Goal: Task Accomplishment & Management: Complete application form

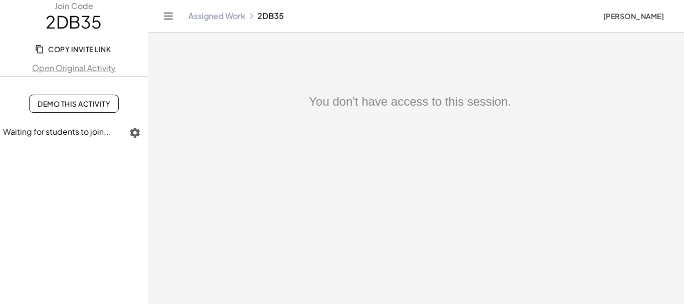
click at [296, 98] on div "You don't have access to this session." at bounding box center [410, 102] width 524 height 18
click at [58, 105] on span "Demo This Activity" at bounding box center [74, 103] width 73 height 9
click at [254, 58] on main "You don't have access to this session." at bounding box center [416, 152] width 536 height 304
click at [617, 18] on span "[PERSON_NAME]" at bounding box center [633, 16] width 61 height 9
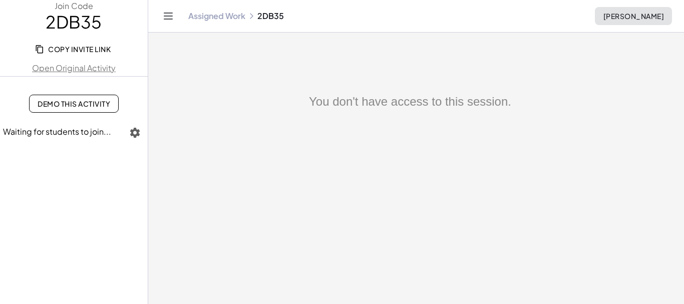
click at [617, 18] on span "[PERSON_NAME]" at bounding box center [633, 16] width 61 height 9
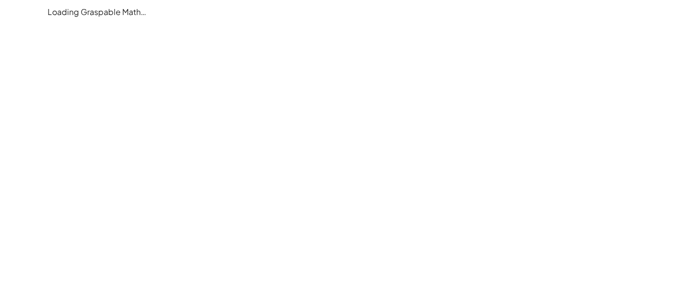
click at [267, 110] on main "Loading Graspable Math…" at bounding box center [342, 152] width 684 height 304
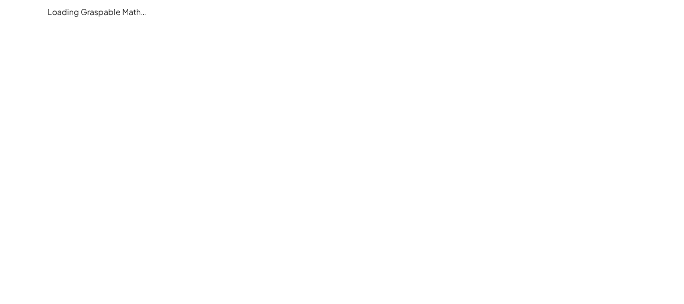
click at [267, 110] on main "Loading Graspable Math…" at bounding box center [342, 152] width 684 height 304
click at [268, 110] on main "Loading Graspable Math…" at bounding box center [342, 152] width 684 height 304
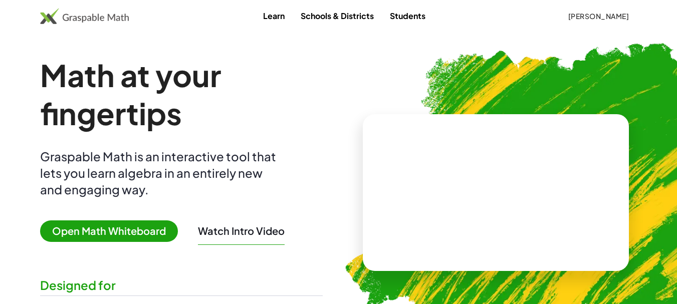
click at [577, 15] on span "[PERSON_NAME]" at bounding box center [597, 16] width 61 height 9
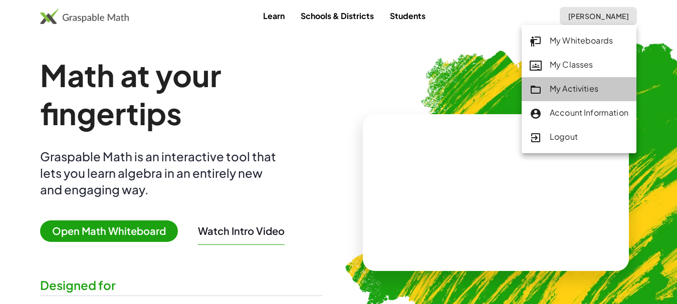
click at [577, 95] on div "My Activities" at bounding box center [578, 89] width 99 height 13
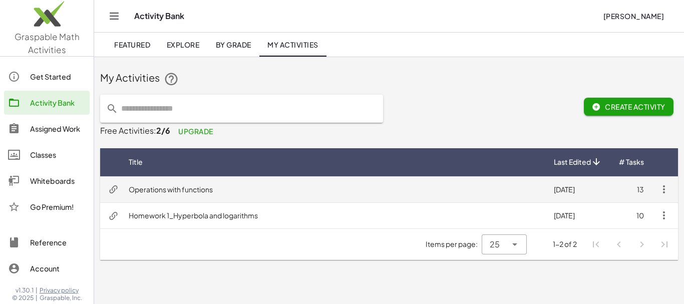
click at [185, 190] on td "Operations with functions" at bounding box center [333, 189] width 425 height 26
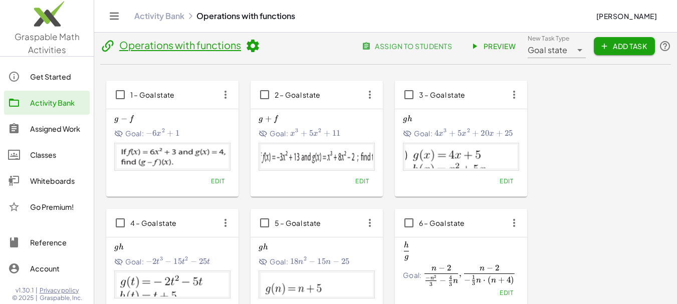
scroll to position [2, 0]
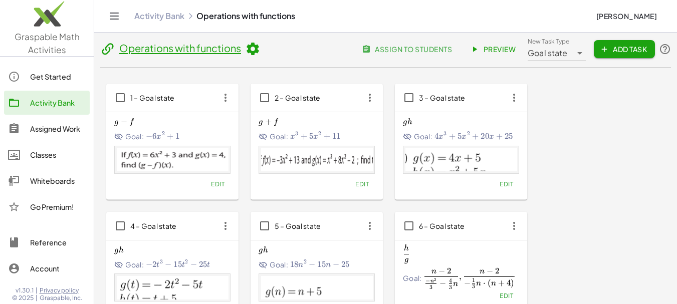
click at [479, 188] on div "Edit" at bounding box center [461, 184] width 116 height 14
click at [508, 184] on span "Edit" at bounding box center [506, 184] width 14 height 8
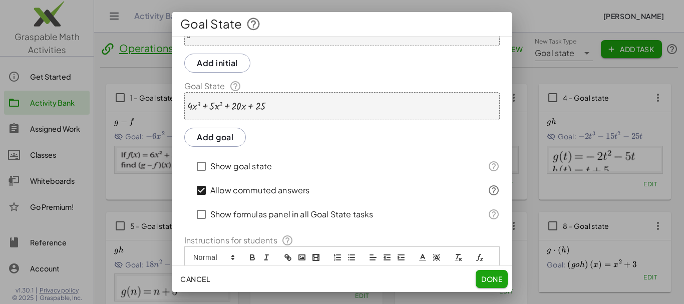
scroll to position [0, 0]
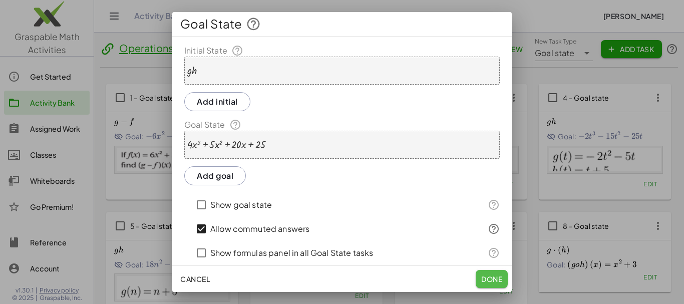
click at [485, 279] on span "Done" at bounding box center [491, 278] width 21 height 9
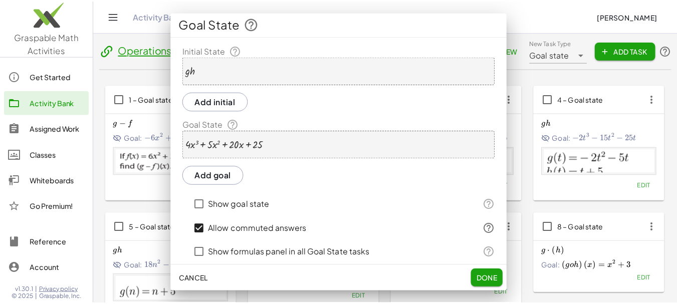
scroll to position [2, 0]
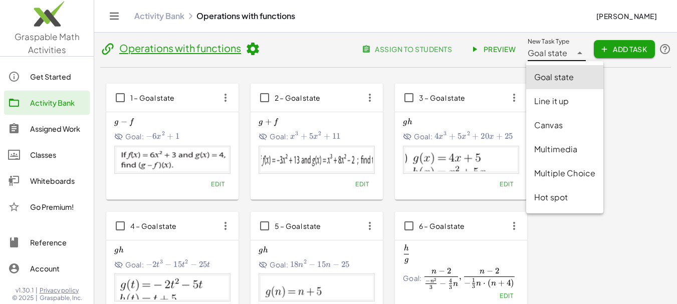
click at [579, 57] on icon at bounding box center [579, 53] width 12 height 12
click at [566, 172] on div "Multiple Choice" at bounding box center [564, 173] width 61 height 12
type input "**********"
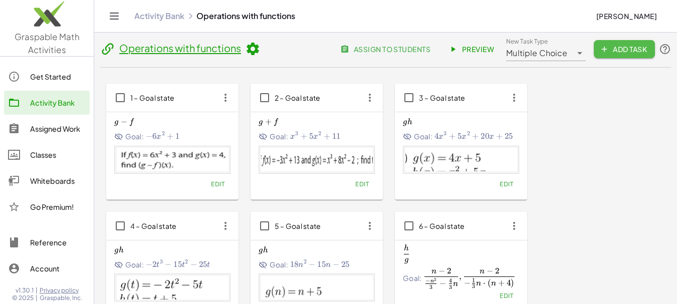
click at [607, 55] on button "Add Task" at bounding box center [623, 49] width 61 height 18
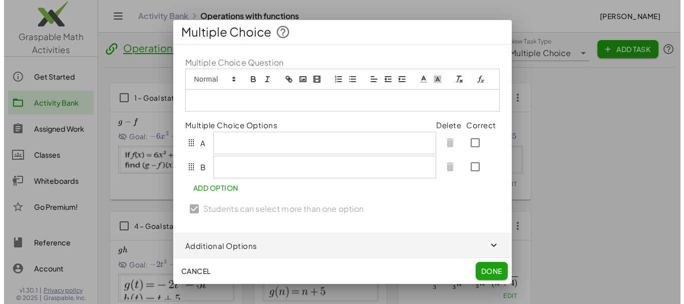
scroll to position [0, 0]
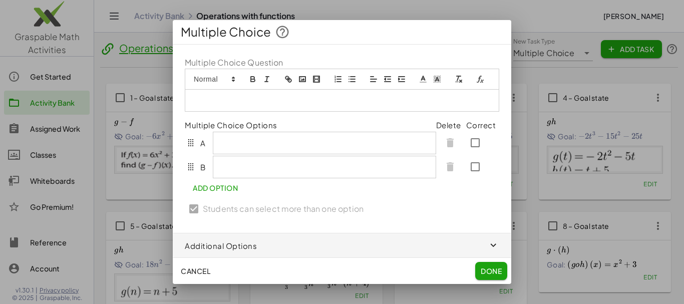
click at [304, 82] on rect "image" at bounding box center [302, 79] width 6 height 5
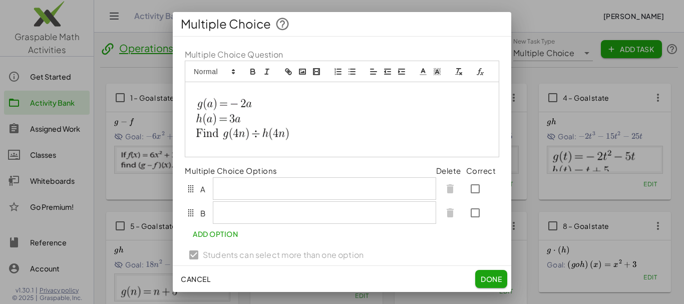
click at [231, 199] on div at bounding box center [324, 188] width 223 height 22
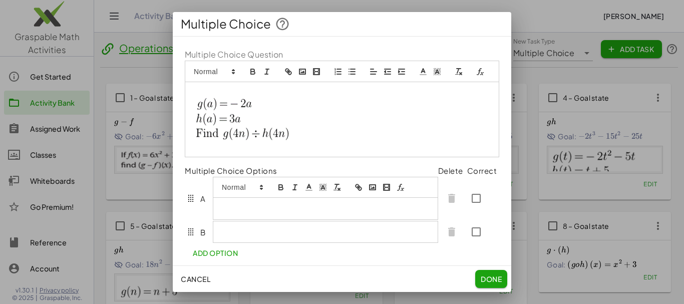
click at [401, 187] on rect "formula" at bounding box center [400, 186] width 3 height 1
type input "*****"
click at [329, 230] on link at bounding box center [325, 226] width 24 height 8
click at [235, 243] on div at bounding box center [326, 232] width 227 height 21
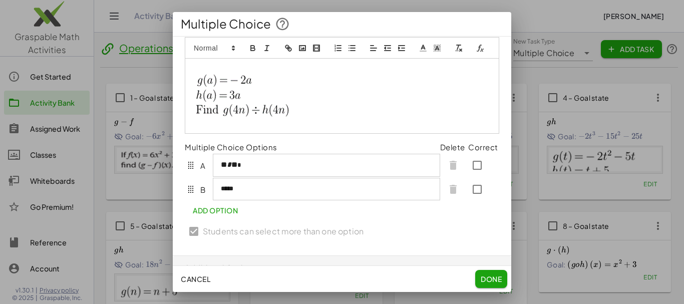
scroll to position [50, 0]
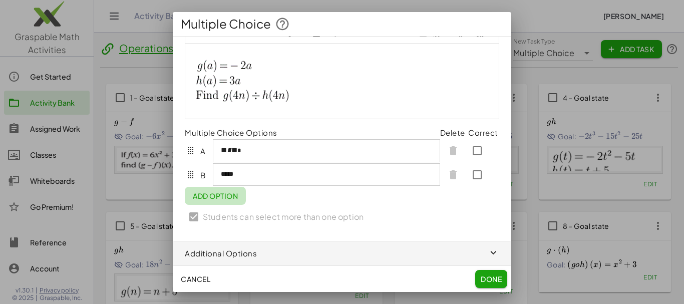
click at [217, 198] on span "Add Option" at bounding box center [215, 195] width 45 height 9
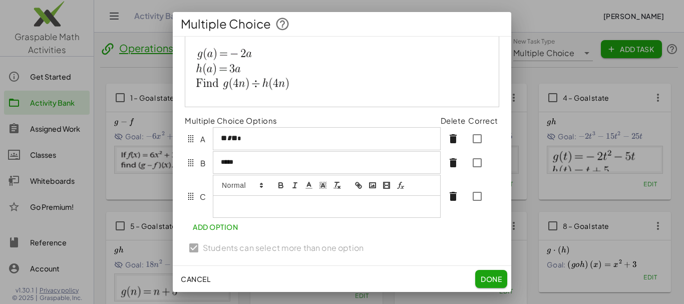
scroll to position [70, 0]
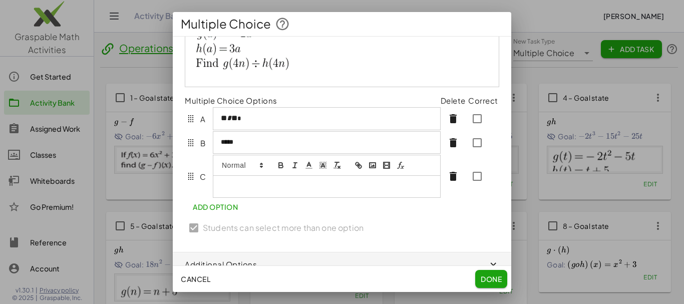
click at [401, 170] on icon "formula" at bounding box center [400, 165] width 9 height 9
type input "*****"
click at [328, 208] on link at bounding box center [325, 204] width 24 height 8
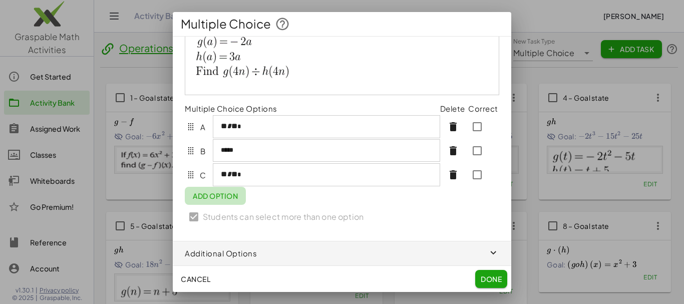
click at [217, 200] on span "Add Option" at bounding box center [215, 195] width 45 height 9
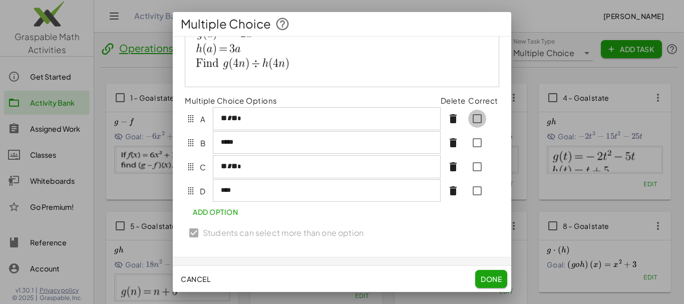
scroll to position [62, 0]
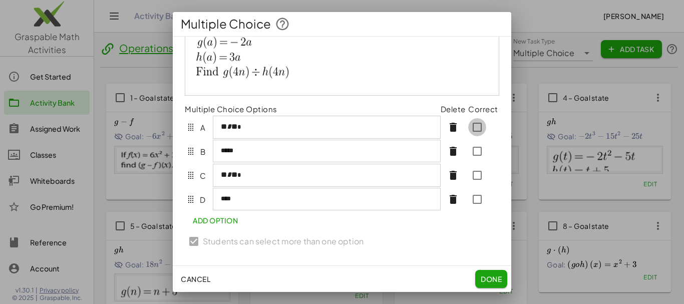
click at [470, 128] on div at bounding box center [483, 127] width 31 height 24
click at [297, 161] on div "*****" at bounding box center [326, 150] width 226 height 21
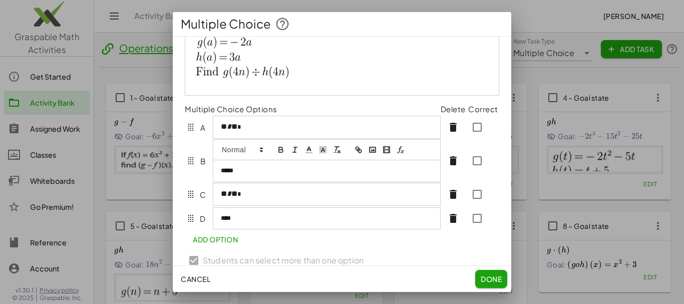
scroll to position [74, 0]
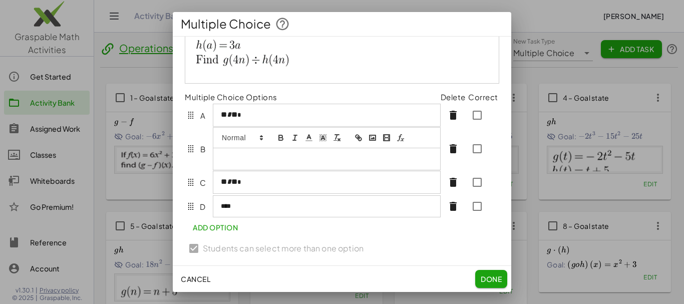
click at [403, 142] on icon "formula" at bounding box center [400, 137] width 9 height 9
type input "****"
click at [336, 180] on link at bounding box center [325, 177] width 24 height 8
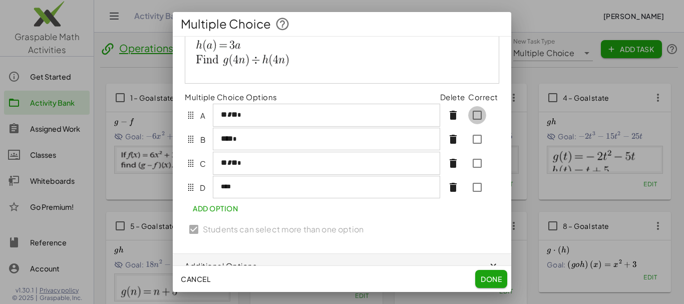
scroll to position [65, 0]
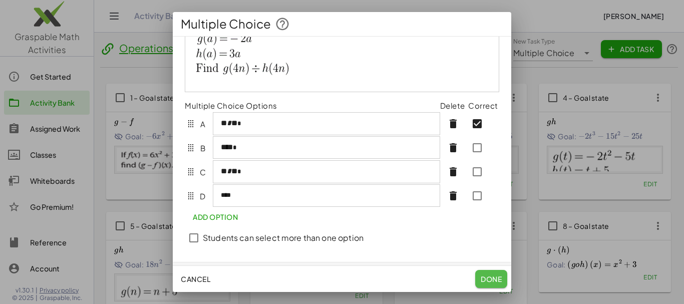
click at [495, 276] on span "Done" at bounding box center [491, 278] width 21 height 9
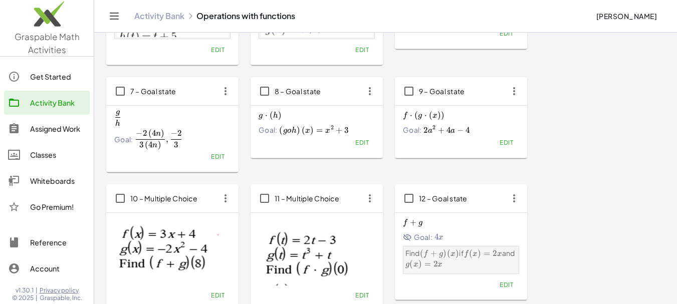
scroll to position [265, 0]
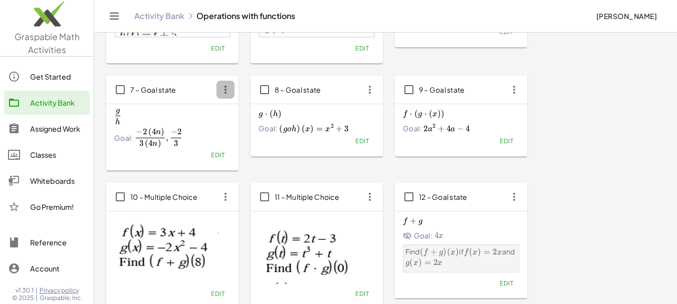
click at [228, 89] on icon "button" at bounding box center [225, 90] width 18 height 18
click at [248, 160] on div "Delete" at bounding box center [244, 163] width 40 height 12
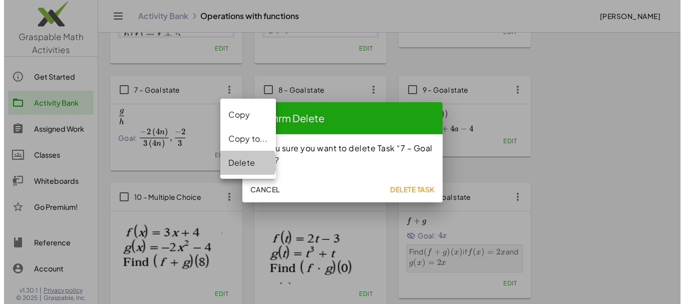
scroll to position [0, 0]
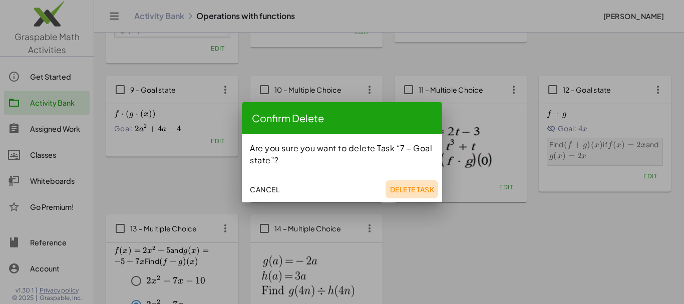
click at [402, 190] on span "Delete Task" at bounding box center [412, 189] width 45 height 9
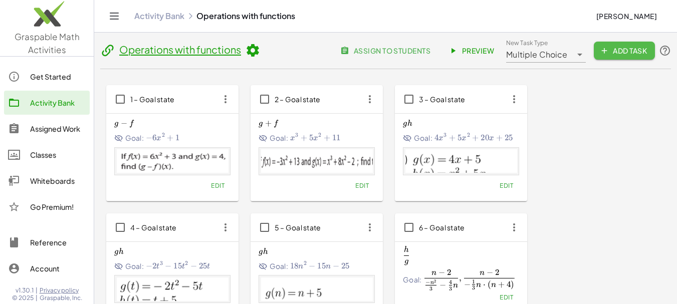
click at [614, 47] on span "Add Task" at bounding box center [623, 50] width 45 height 9
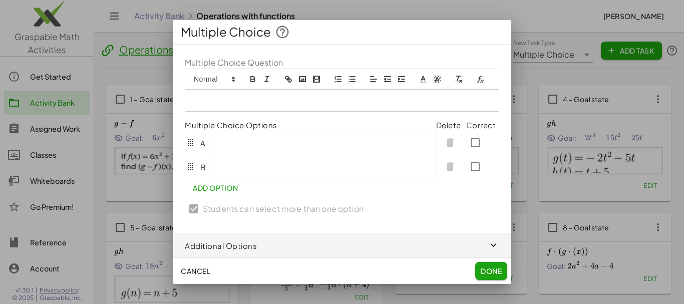
click at [299, 80] on rect "image" at bounding box center [302, 79] width 6 height 5
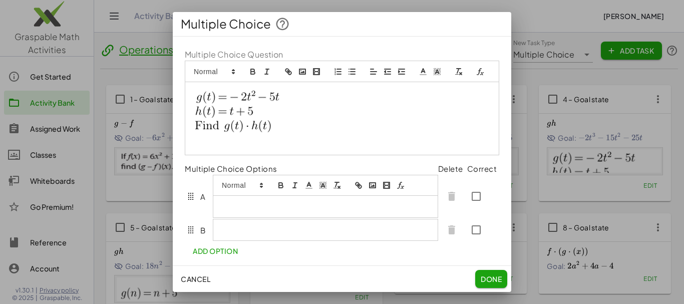
click at [225, 200] on div at bounding box center [325, 196] width 225 height 43
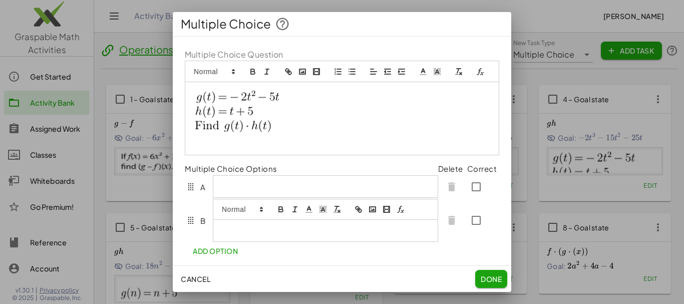
click at [233, 240] on div at bounding box center [325, 220] width 225 height 43
click at [402, 214] on icon "formula" at bounding box center [400, 209] width 9 height 9
type input "**********"
click at [331, 215] on link at bounding box center [325, 212] width 24 height 8
click at [244, 197] on div at bounding box center [327, 186] width 228 height 22
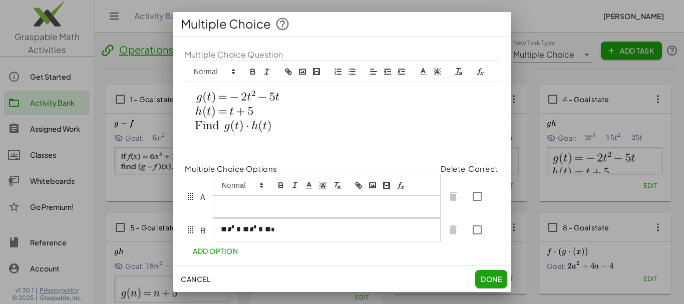
click at [399, 190] on icon "formula" at bounding box center [400, 185] width 9 height 9
type input "**********"
click at [324, 228] on link at bounding box center [325, 224] width 24 height 8
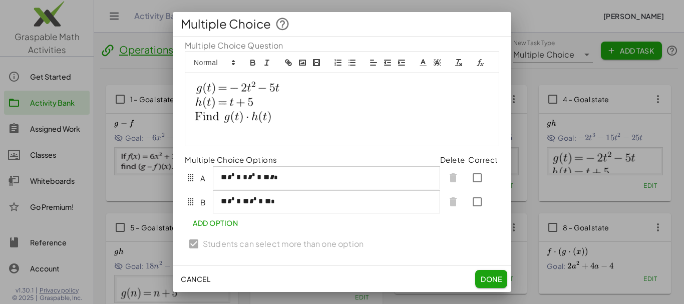
scroll to position [11, 0]
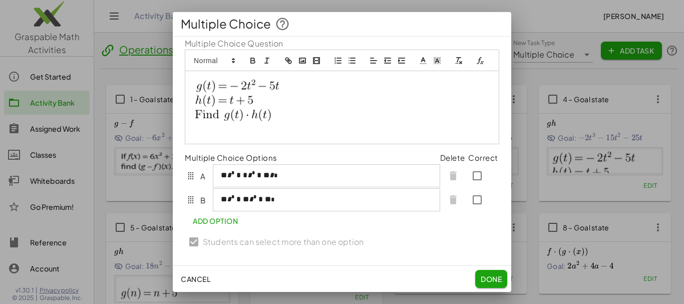
click at [217, 225] on span "Add Option" at bounding box center [215, 220] width 45 height 9
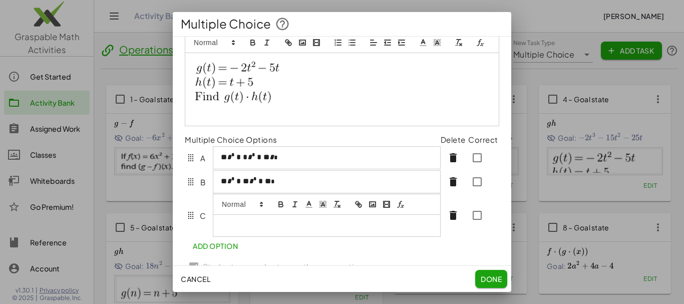
scroll to position [31, 0]
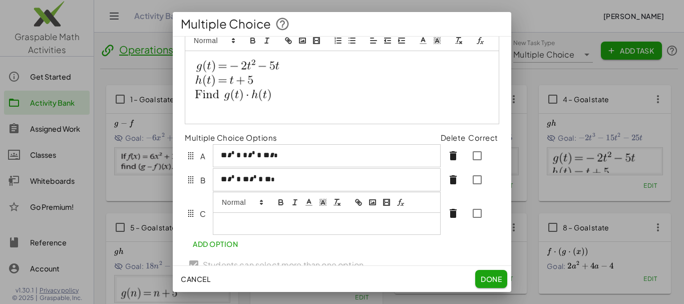
click at [401, 207] on icon "formula" at bounding box center [400, 202] width 9 height 9
type input "**********"
click at [334, 245] on link at bounding box center [325, 241] width 24 height 8
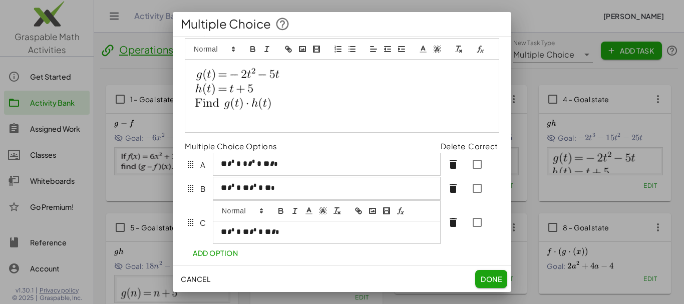
click at [234, 257] on span "Add Option" at bounding box center [215, 252] width 45 height 9
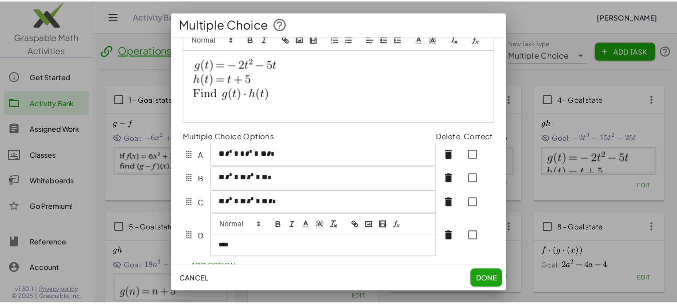
scroll to position [24, 0]
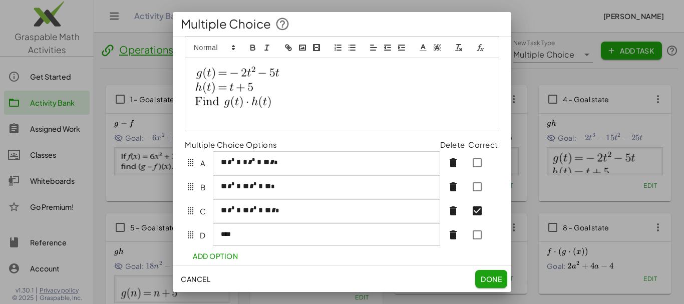
click at [490, 280] on span "Done" at bounding box center [491, 278] width 21 height 9
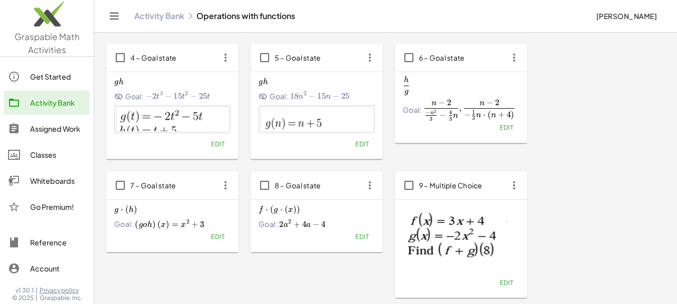
scroll to position [150, 0]
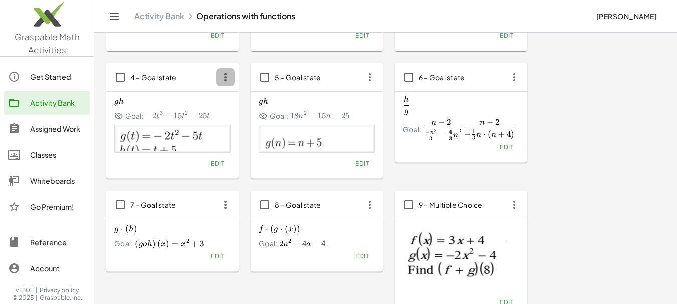
click at [224, 78] on icon "button" at bounding box center [225, 77] width 18 height 18
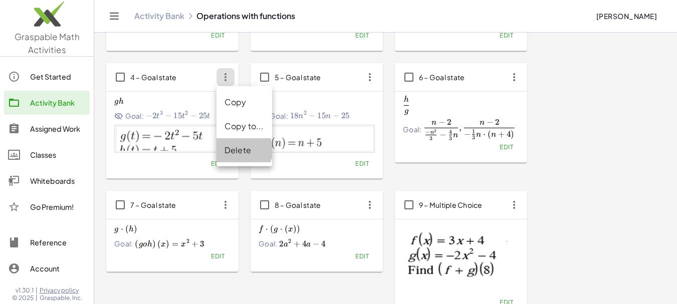
click at [246, 148] on div "Delete" at bounding box center [244, 150] width 40 height 12
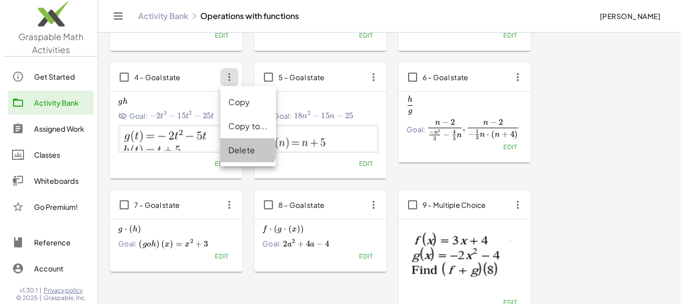
scroll to position [0, 0]
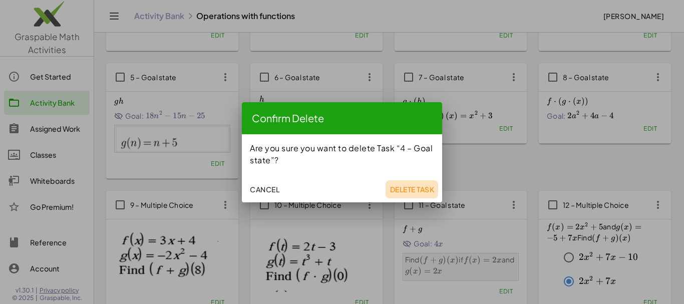
click at [404, 189] on span "Delete Task" at bounding box center [412, 189] width 45 height 9
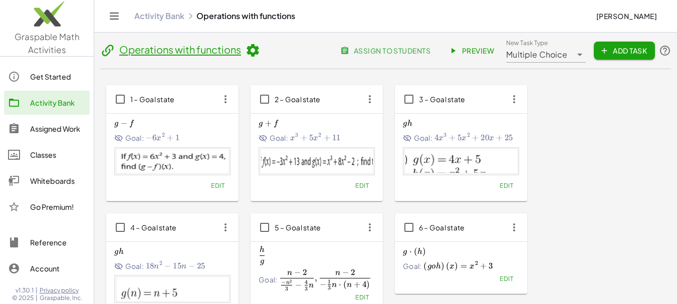
click at [612, 53] on span "Add Task" at bounding box center [623, 50] width 45 height 9
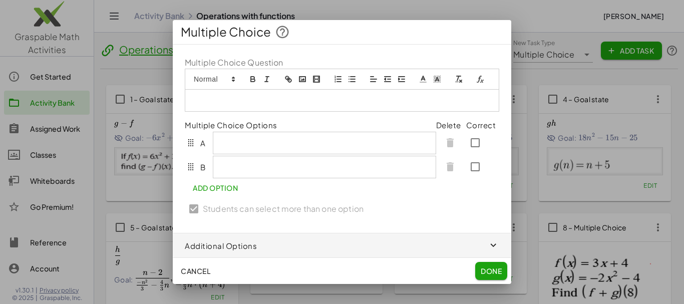
click at [305, 81] on rect "image" at bounding box center [302, 79] width 6 height 5
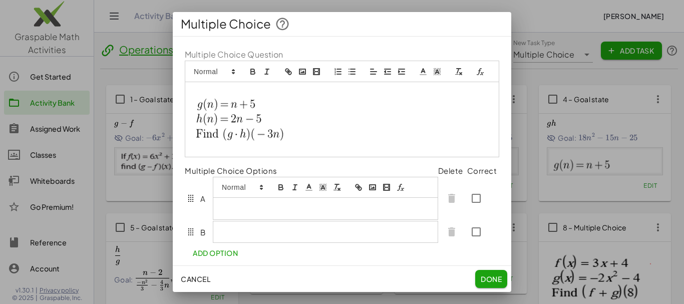
click at [237, 205] on div at bounding box center [325, 198] width 225 height 43
click at [404, 192] on icon "formula" at bounding box center [400, 187] width 9 height 9
type input "**********"
click at [322, 230] on link at bounding box center [325, 226] width 24 height 8
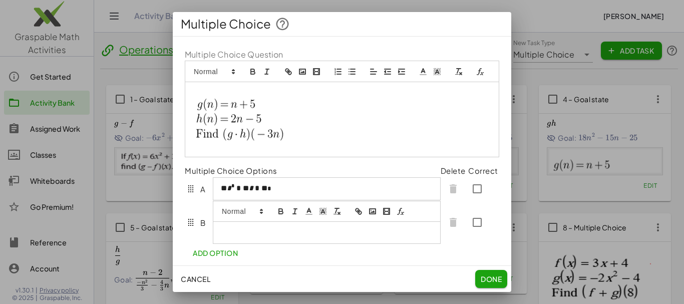
click at [274, 240] on div at bounding box center [327, 222] width 228 height 43
click at [402, 215] on icon "formula" at bounding box center [403, 213] width 4 height 3
type input "**********"
click at [326, 217] on link at bounding box center [325, 214] width 24 height 8
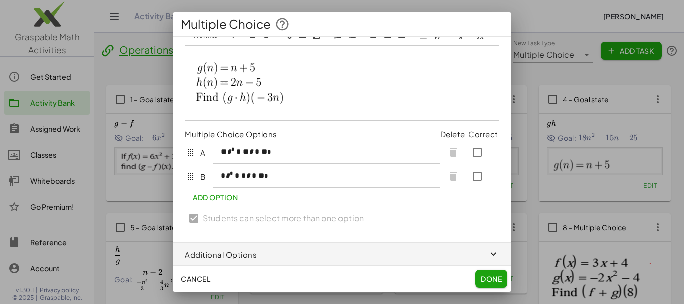
scroll to position [38, 0]
click at [229, 205] on button "Add Option" at bounding box center [215, 196] width 61 height 18
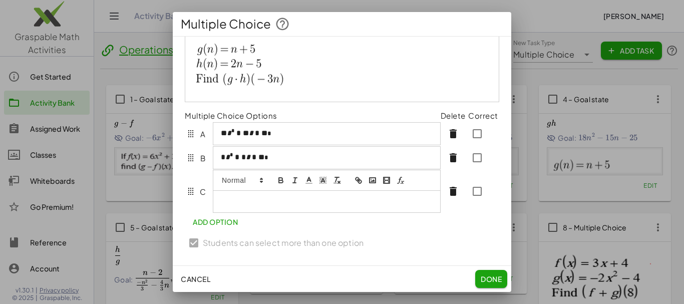
scroll to position [58, 0]
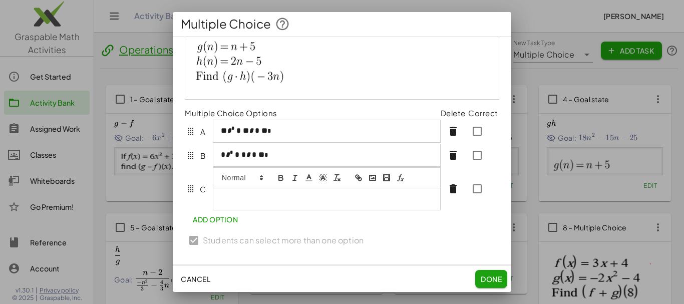
click at [400, 181] on icon "formula" at bounding box center [399, 177] width 5 height 7
type input "**********"
click at [330, 220] on link at bounding box center [325, 217] width 24 height 8
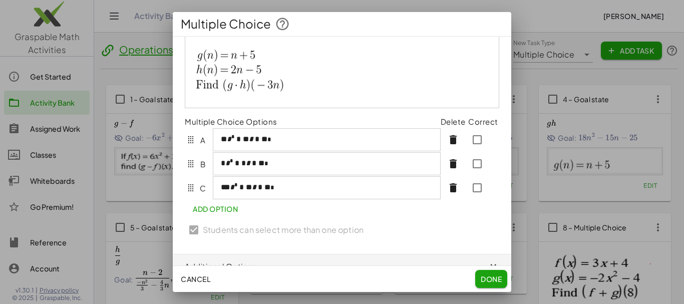
click at [211, 213] on span "Add Option" at bounding box center [215, 208] width 45 height 9
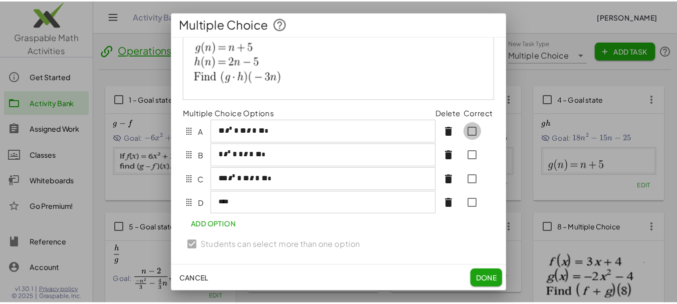
scroll to position [49, 0]
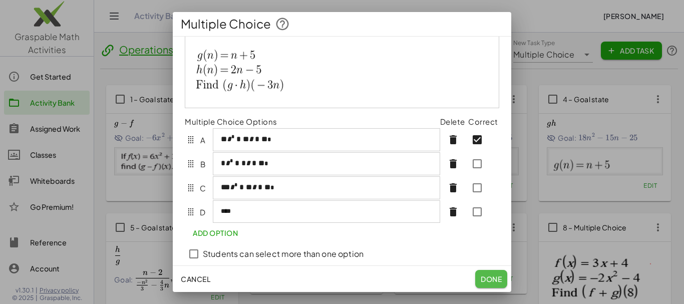
click at [490, 276] on span "Done" at bounding box center [491, 278] width 21 height 9
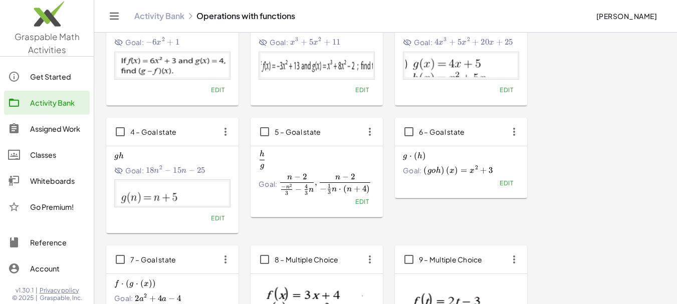
scroll to position [102, 0]
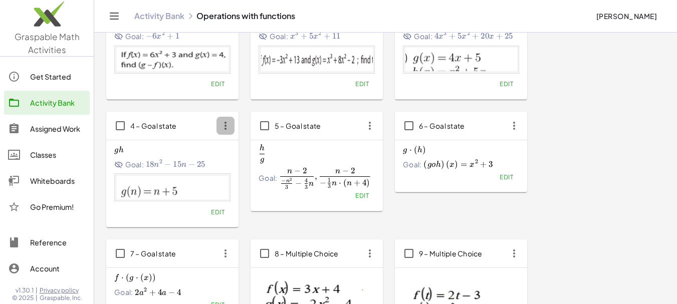
click at [225, 128] on icon "button" at bounding box center [225, 126] width 18 height 18
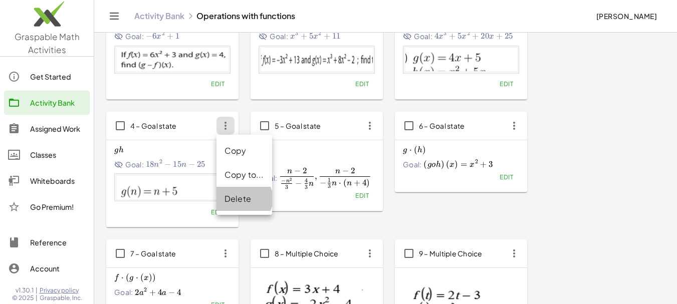
click at [237, 192] on div "Delete" at bounding box center [244, 199] width 56 height 24
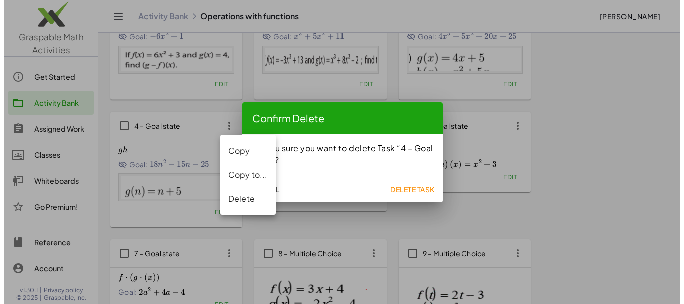
scroll to position [0, 0]
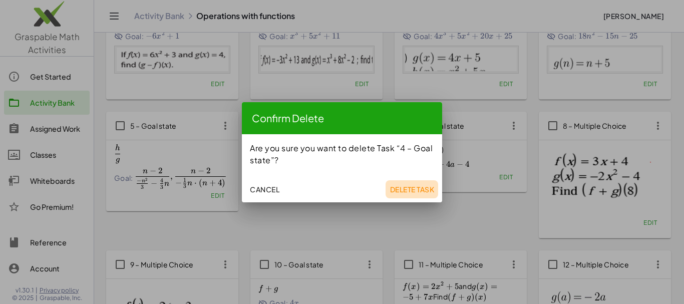
click at [419, 188] on span "Delete Task" at bounding box center [412, 189] width 45 height 9
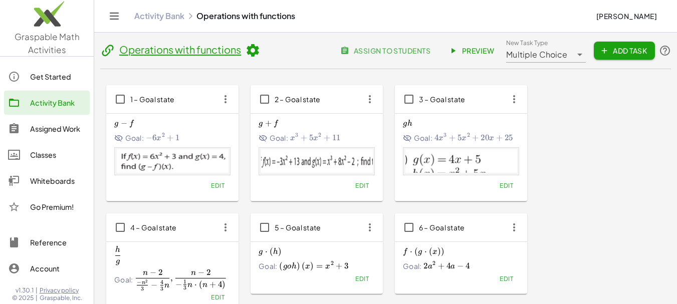
click at [625, 52] on span "Add Task" at bounding box center [623, 50] width 45 height 9
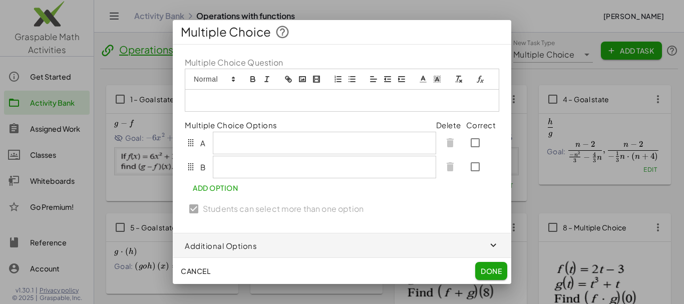
click at [305, 79] on rect "image" at bounding box center [302, 79] width 6 height 5
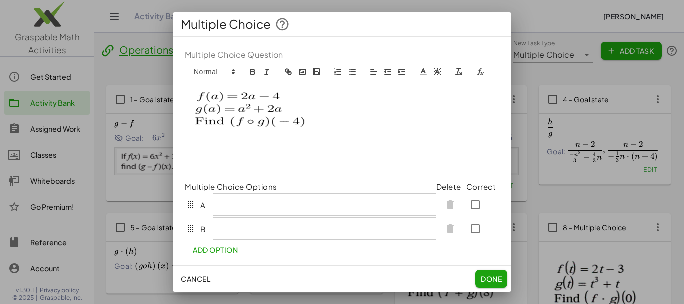
click at [239, 215] on div at bounding box center [324, 204] width 223 height 22
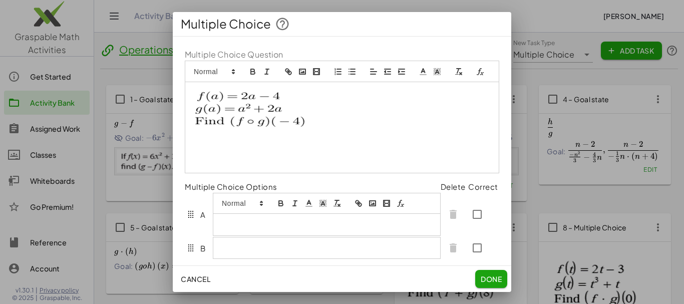
click at [402, 208] on icon "formula" at bounding box center [400, 203] width 9 height 9
type input "***"
click at [335, 246] on link at bounding box center [325, 242] width 24 height 8
click at [262, 255] on div at bounding box center [327, 248] width 228 height 22
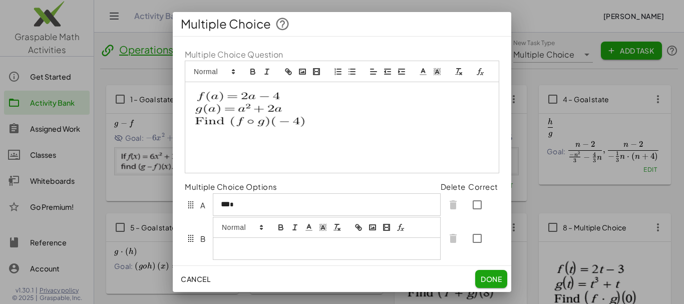
click at [400, 232] on icon "formula" at bounding box center [400, 227] width 9 height 9
type input "***"
click at [324, 233] on link at bounding box center [325, 230] width 24 height 8
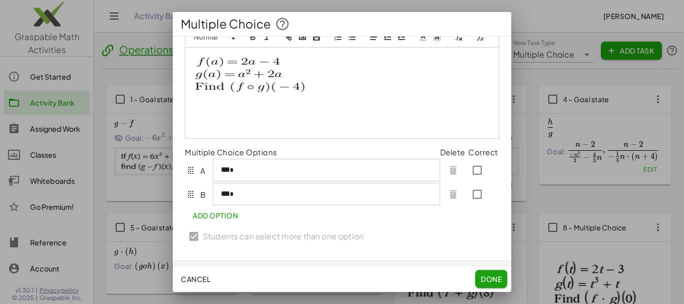
scroll to position [49, 0]
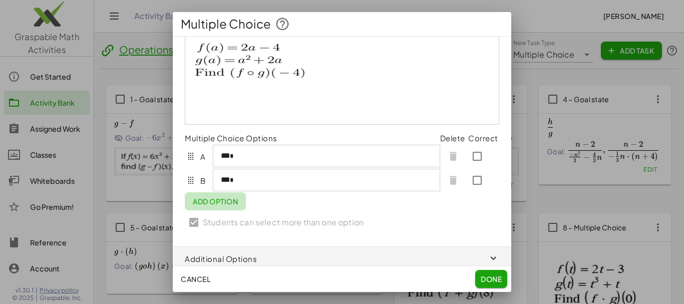
click at [218, 206] on span "Add Option" at bounding box center [215, 201] width 45 height 9
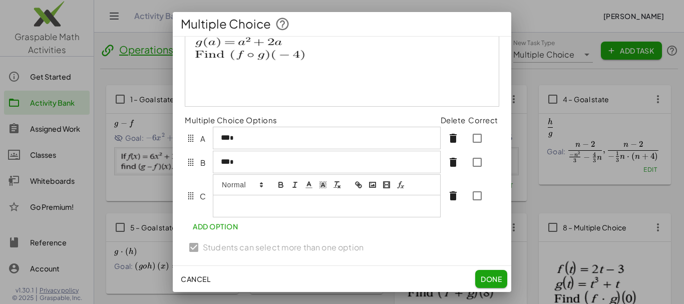
scroll to position [69, 0]
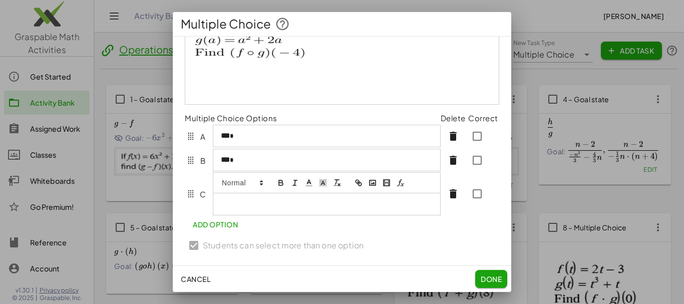
click at [406, 189] on button "formula" at bounding box center [401, 183] width 14 height 12
type input "***"
click at [333, 225] on link at bounding box center [325, 222] width 24 height 8
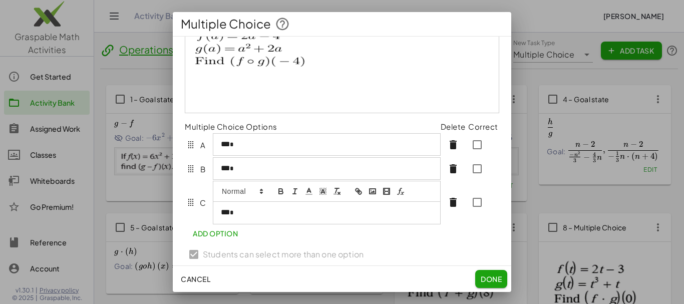
click at [233, 238] on span "Add Option" at bounding box center [215, 233] width 45 height 9
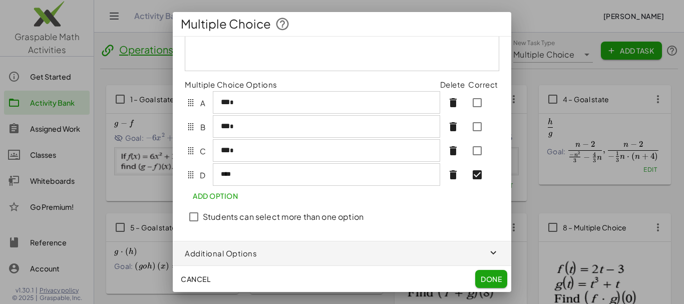
scroll to position [114, 0]
click at [488, 249] on icon "button" at bounding box center [494, 253] width 12 height 12
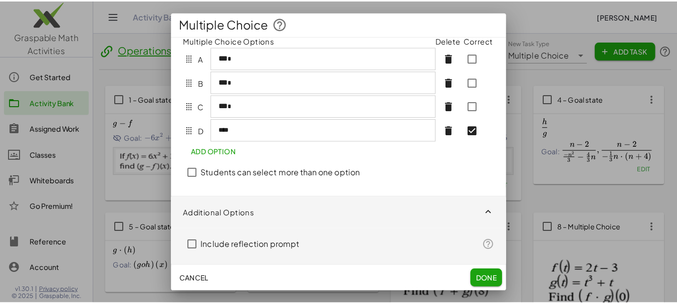
scroll to position [158, 0]
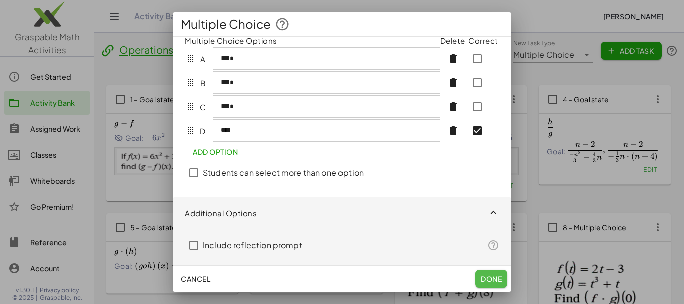
click at [490, 273] on button "Done" at bounding box center [491, 279] width 32 height 18
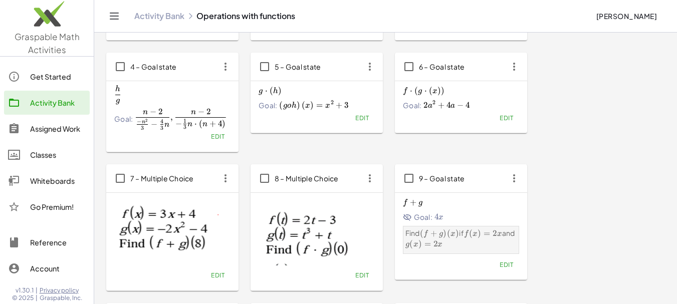
scroll to position [162, 0]
click at [515, 68] on icon "button" at bounding box center [514, 65] width 18 height 18
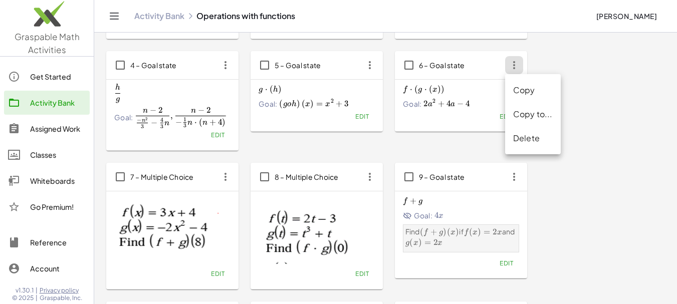
click at [527, 138] on div "Delete" at bounding box center [533, 138] width 40 height 12
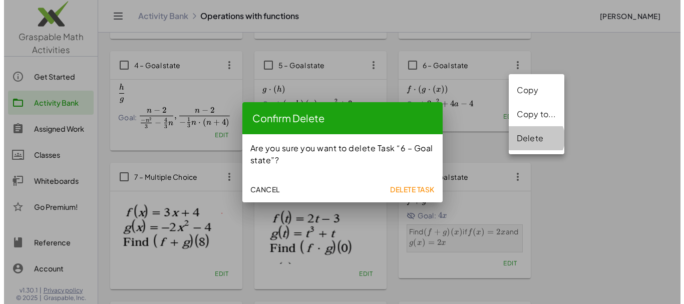
scroll to position [0, 0]
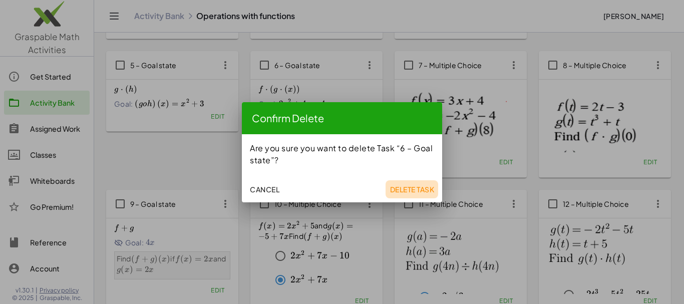
click at [411, 185] on span "Delete Task" at bounding box center [412, 189] width 45 height 9
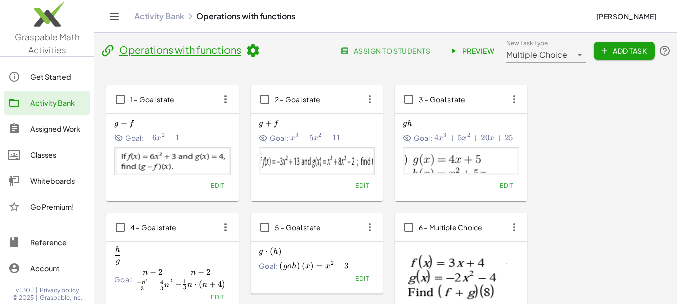
click at [610, 49] on span "Add Task" at bounding box center [623, 50] width 45 height 9
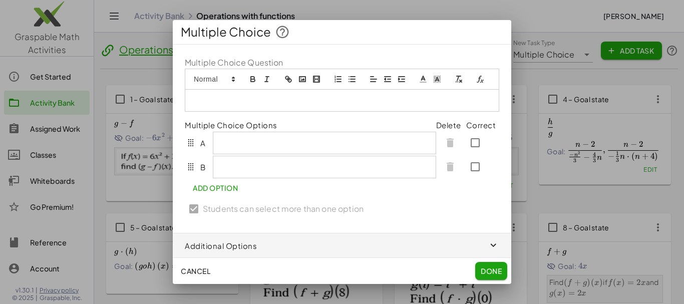
click at [303, 82] on rect "image" at bounding box center [302, 79] width 6 height 5
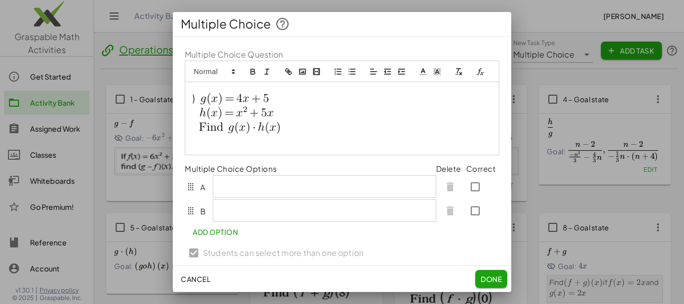
click at [234, 197] on div at bounding box center [324, 186] width 223 height 22
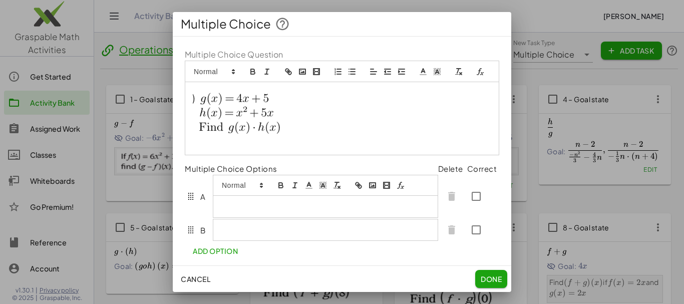
click at [402, 190] on icon "formula" at bounding box center [400, 185] width 9 height 9
type input "**********"
click at [330, 228] on link at bounding box center [325, 224] width 24 height 8
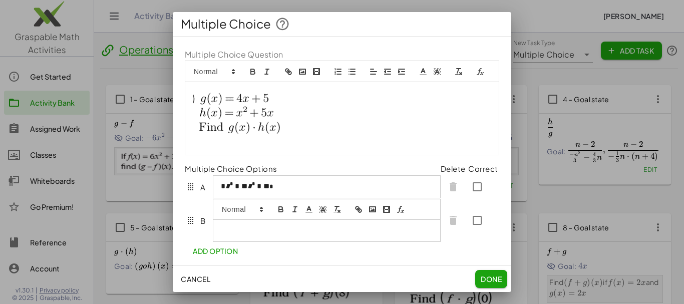
click at [239, 241] on div at bounding box center [326, 230] width 227 height 21
click at [402, 214] on icon "formula" at bounding box center [400, 209] width 9 height 9
type input "**********"
click at [329, 215] on link at bounding box center [325, 212] width 24 height 8
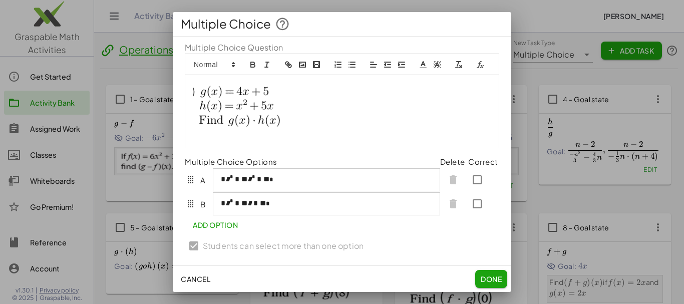
scroll to position [43, 0]
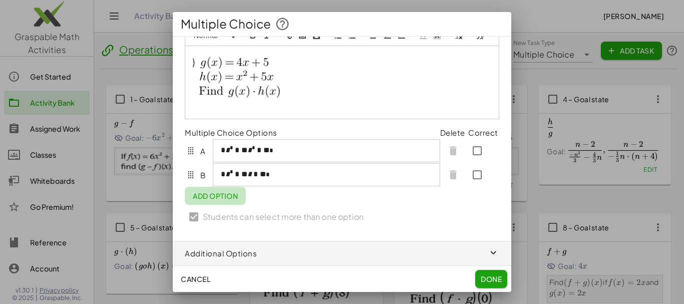
click at [228, 200] on span "Add Option" at bounding box center [215, 195] width 45 height 9
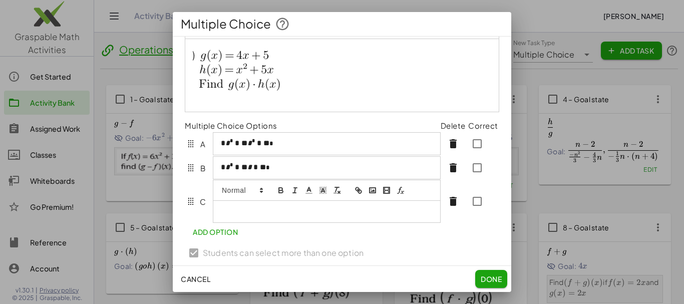
scroll to position [63, 0]
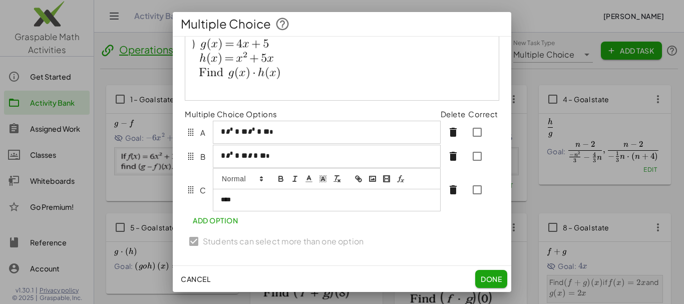
click at [219, 228] on button "Add Option" at bounding box center [215, 220] width 61 height 18
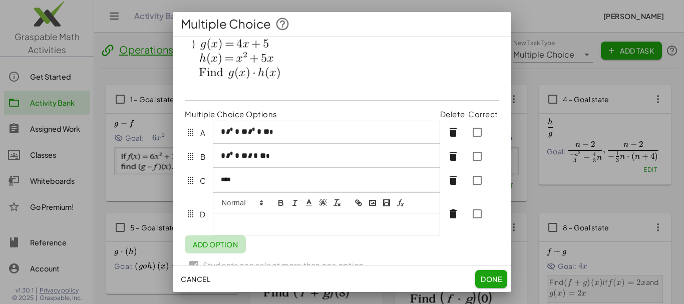
scroll to position [65, 0]
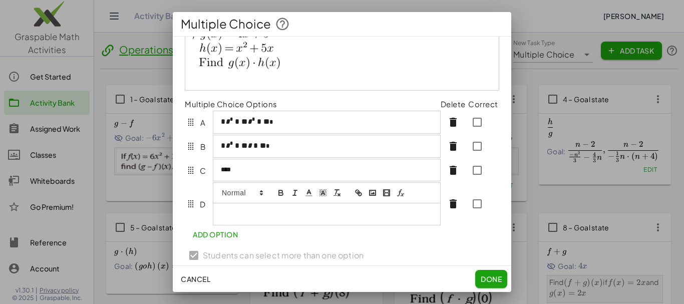
click at [402, 197] on icon "formula" at bounding box center [400, 192] width 9 height 9
type input "**********"
click at [331, 235] on link at bounding box center [325, 232] width 24 height 8
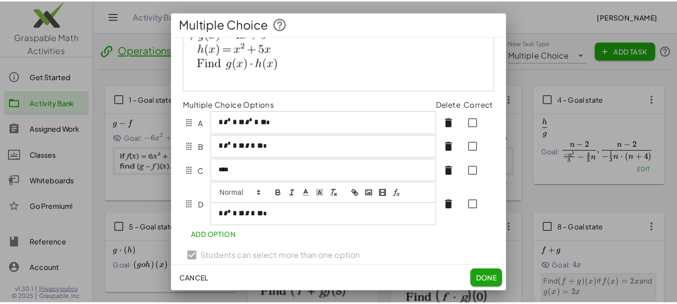
scroll to position [56, 0]
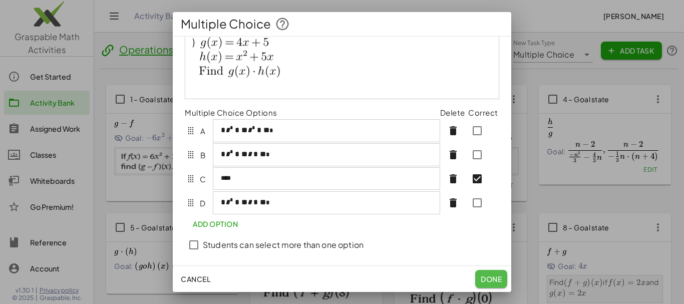
click at [485, 276] on span "Done" at bounding box center [491, 278] width 21 height 9
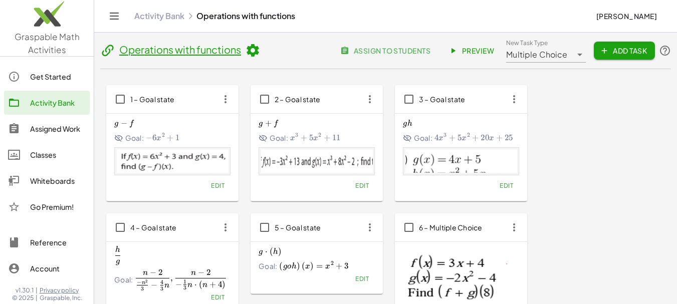
click at [512, 102] on icon "button" at bounding box center [514, 99] width 18 height 18
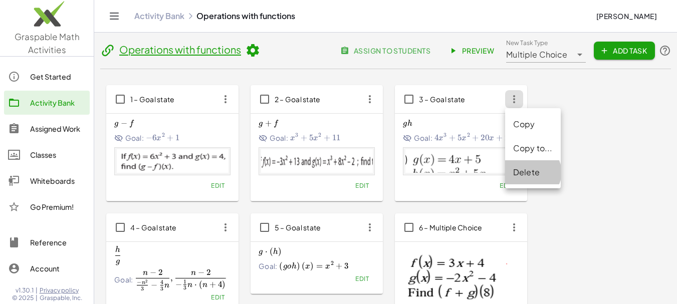
click at [527, 173] on div "Delete" at bounding box center [533, 172] width 40 height 12
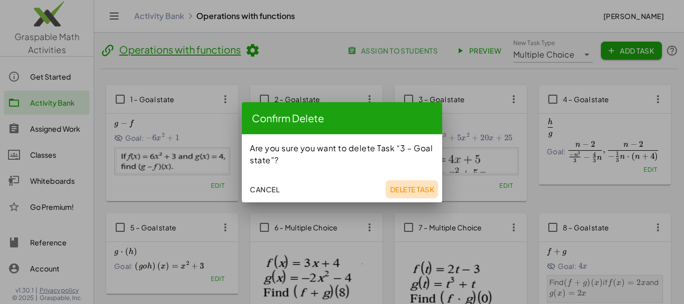
click at [415, 192] on span "Delete Task" at bounding box center [412, 189] width 45 height 9
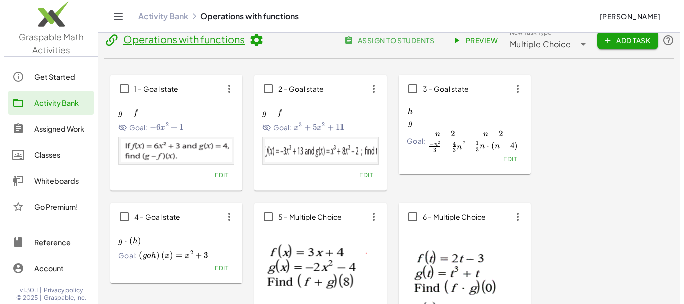
scroll to position [0, 0]
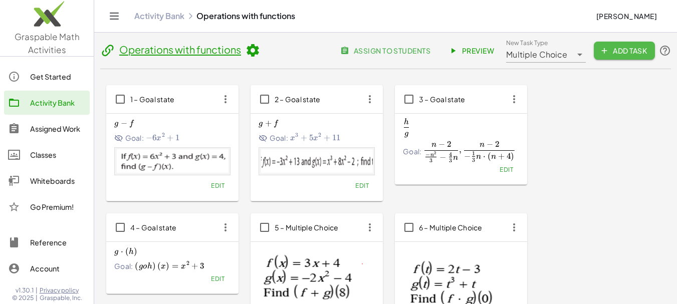
click at [616, 49] on span "Add Task" at bounding box center [623, 50] width 45 height 9
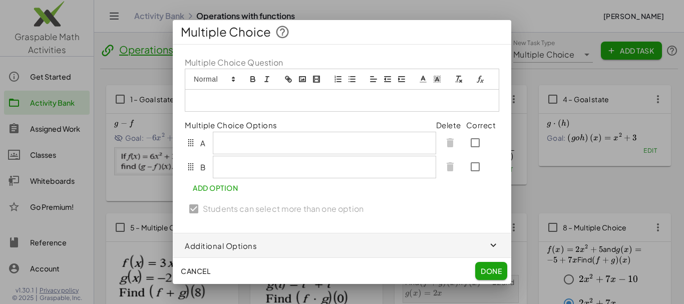
click at [303, 77] on rect "image" at bounding box center [302, 79] width 6 height 5
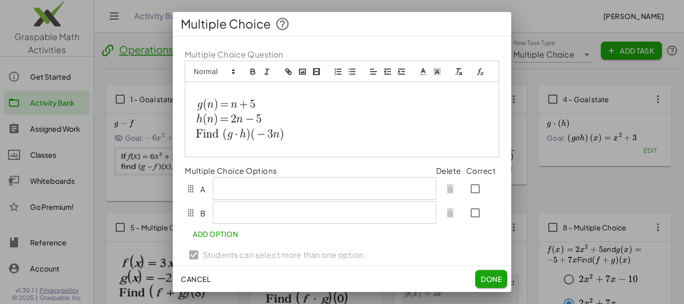
click at [262, 133] on img at bounding box center [250, 118] width 115 height 60
click at [251, 127] on img at bounding box center [250, 118] width 115 height 60
click at [286, 145] on img at bounding box center [250, 118] width 115 height 60
click at [241, 148] on img at bounding box center [250, 118] width 115 height 60
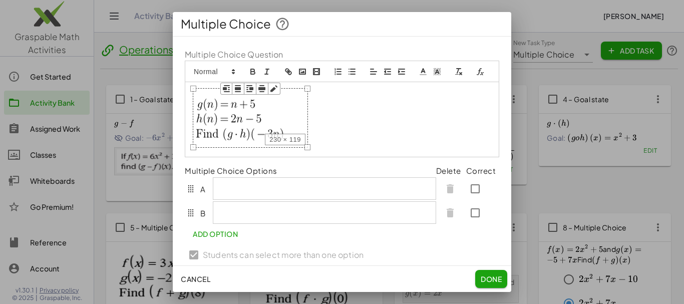
click at [287, 143] on img at bounding box center [250, 118] width 115 height 60
click at [248, 144] on img at bounding box center [250, 118] width 115 height 60
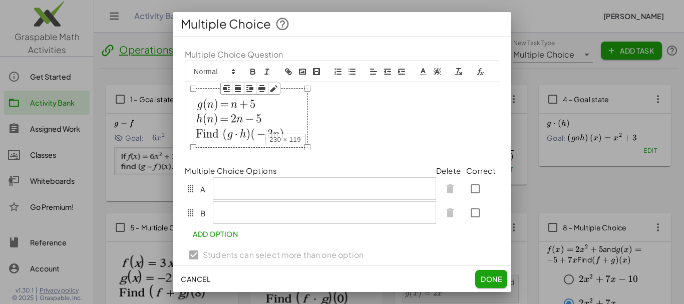
click at [248, 143] on img at bounding box center [250, 118] width 115 height 60
click at [286, 145] on img at bounding box center [250, 118] width 115 height 60
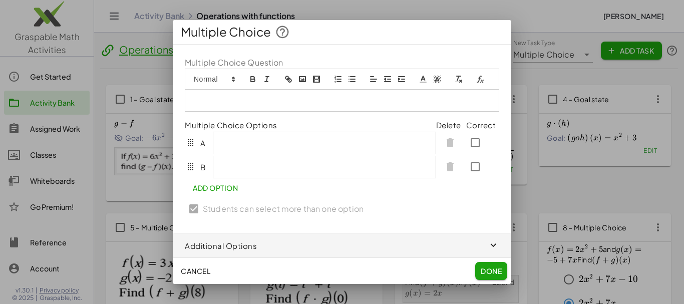
click at [302, 78] on icon "image" at bounding box center [302, 79] width 9 height 9
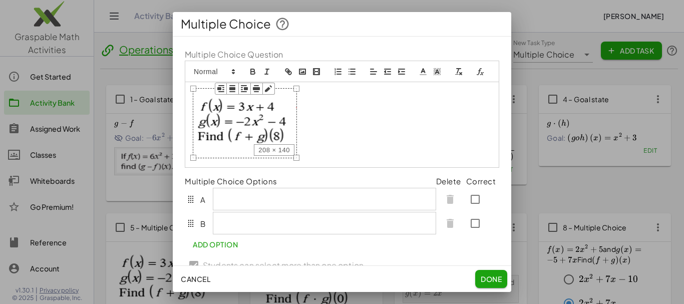
click at [253, 147] on img at bounding box center [245, 123] width 104 height 70
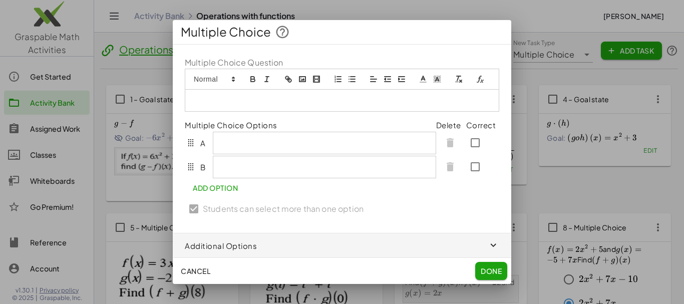
click at [297, 81] on button "image" at bounding box center [302, 79] width 14 height 12
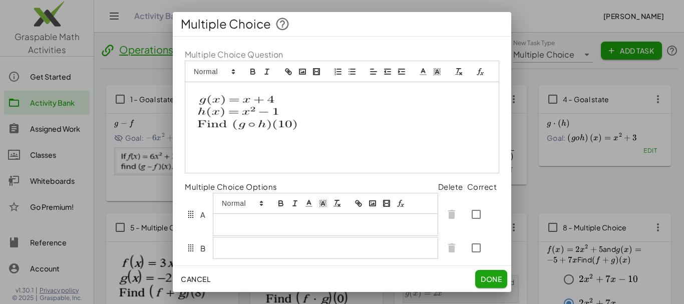
click at [248, 215] on div at bounding box center [325, 214] width 225 height 43
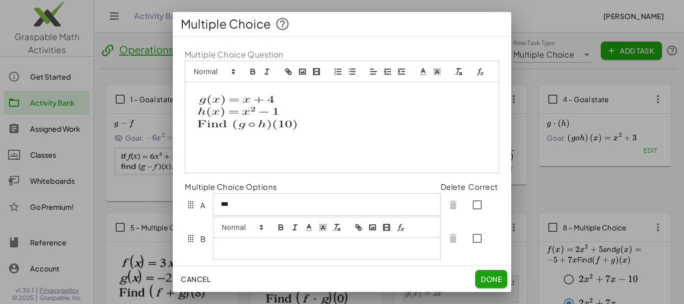
click at [245, 259] on div at bounding box center [326, 248] width 227 height 21
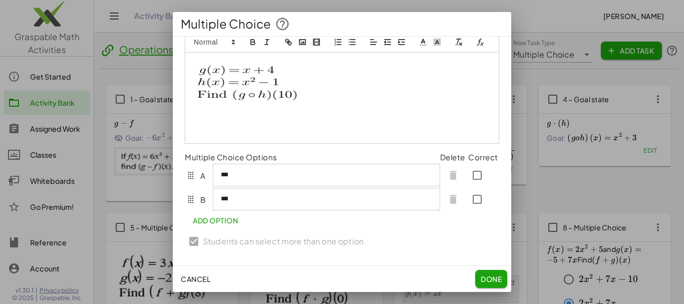
scroll to position [66, 0]
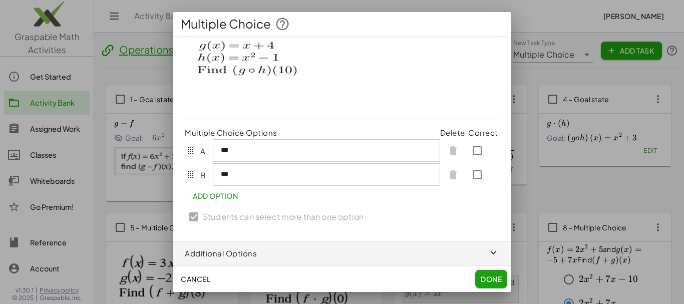
click at [232, 195] on span "Add Option" at bounding box center [215, 195] width 45 height 9
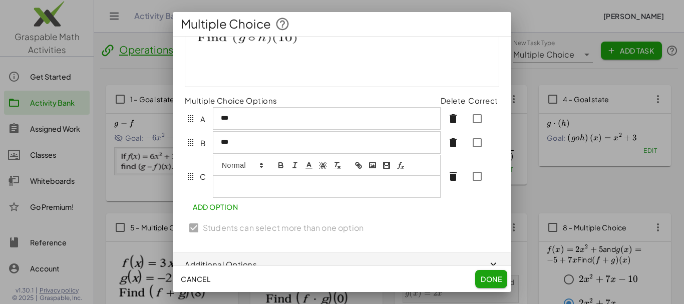
scroll to position [86, 0]
click at [400, 171] on button "formula" at bounding box center [401, 165] width 14 height 12
type input "*****"
click at [325, 208] on link at bounding box center [325, 204] width 24 height 8
click at [220, 212] on span "Add Option" at bounding box center [215, 207] width 45 height 9
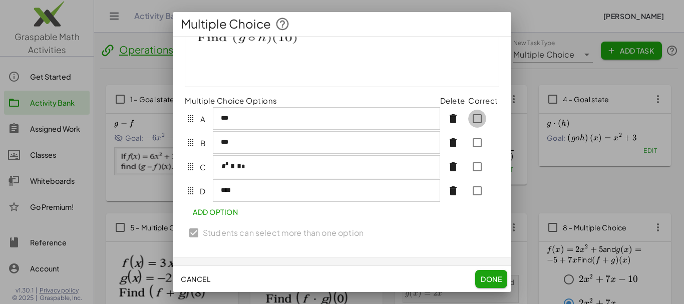
scroll to position [78, 0]
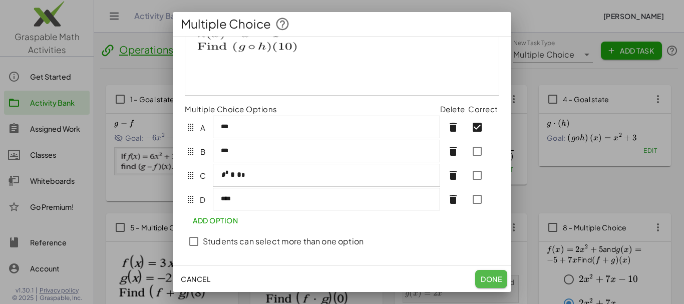
click at [483, 279] on span "Done" at bounding box center [491, 278] width 21 height 9
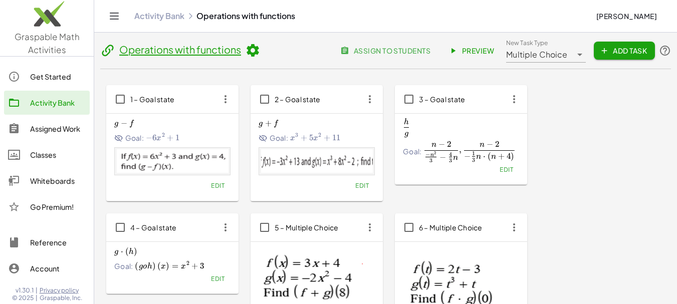
click at [224, 227] on icon "button" at bounding box center [225, 227] width 18 height 18
click at [241, 207] on div "Delete" at bounding box center [244, 202] width 40 height 12
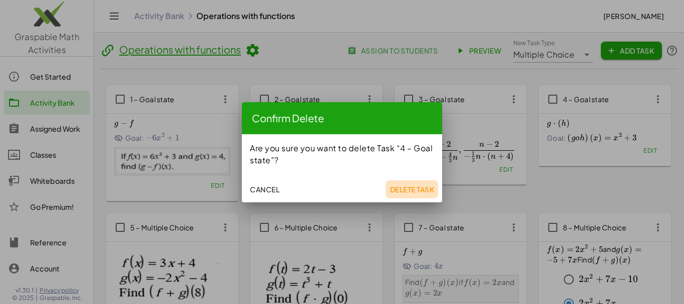
click at [422, 188] on span "Delete Task" at bounding box center [412, 189] width 45 height 9
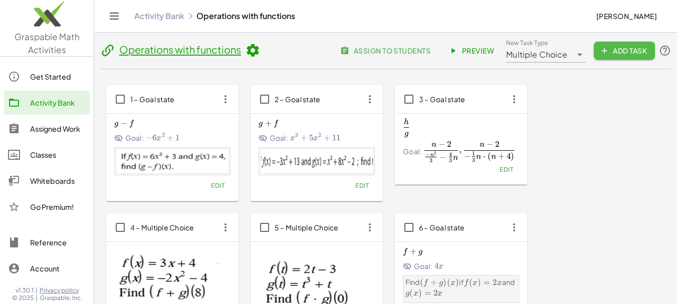
click at [629, 49] on span "Add Task" at bounding box center [623, 50] width 45 height 9
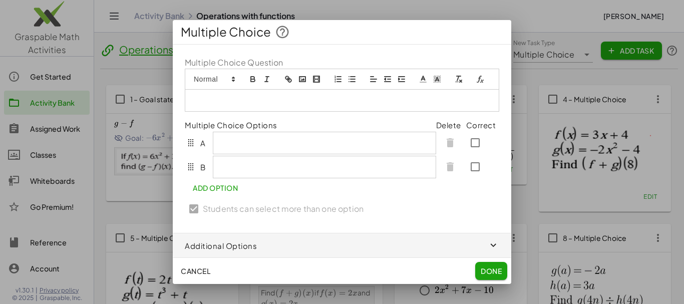
click at [303, 80] on polyline "image" at bounding box center [302, 79] width 4 height 3
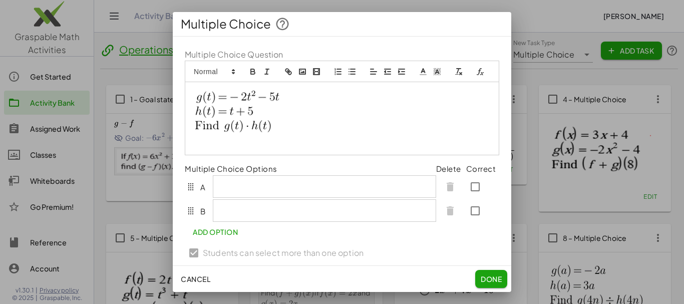
click at [264, 132] on img at bounding box center [249, 117] width 113 height 58
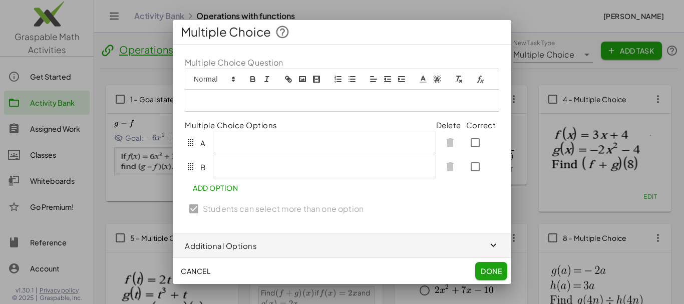
click at [302, 81] on polyline "image" at bounding box center [302, 79] width 4 height 3
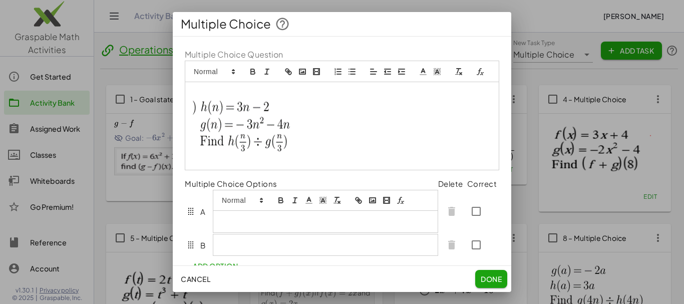
click at [240, 214] on div at bounding box center [325, 211] width 225 height 43
click at [401, 205] on icon "formula" at bounding box center [400, 200] width 9 height 9
type input "*******"
click at [320, 243] on link at bounding box center [325, 239] width 24 height 8
click at [244, 256] on div at bounding box center [327, 245] width 228 height 22
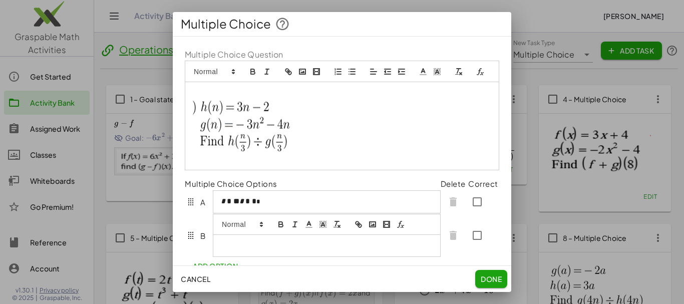
click at [401, 229] on icon "formula" at bounding box center [400, 224] width 9 height 9
type input "****"
click at [322, 230] on link at bounding box center [325, 227] width 24 height 8
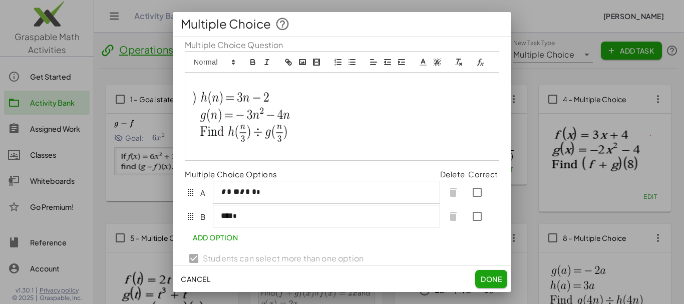
scroll to position [29, 0]
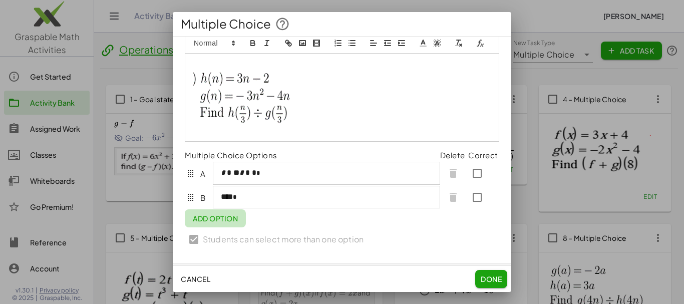
click at [221, 223] on span "Add Option" at bounding box center [215, 218] width 45 height 9
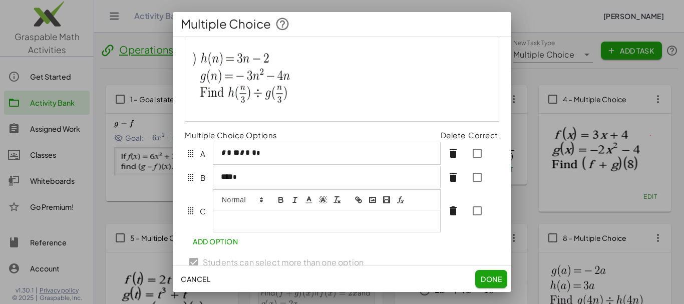
scroll to position [49, 0]
click at [402, 204] on icon "formula" at bounding box center [400, 199] width 9 height 9
type input "**********"
click at [321, 242] on link at bounding box center [325, 239] width 24 height 8
click at [224, 246] on span "Add Option" at bounding box center [215, 241] width 45 height 9
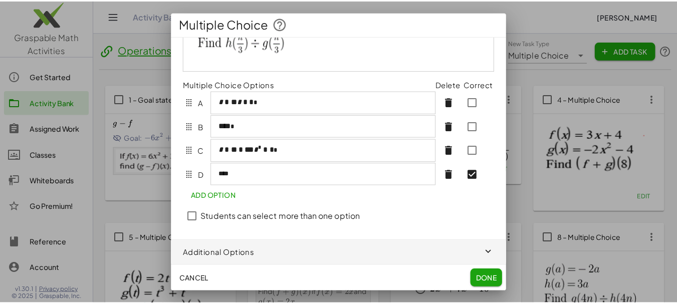
scroll to position [111, 0]
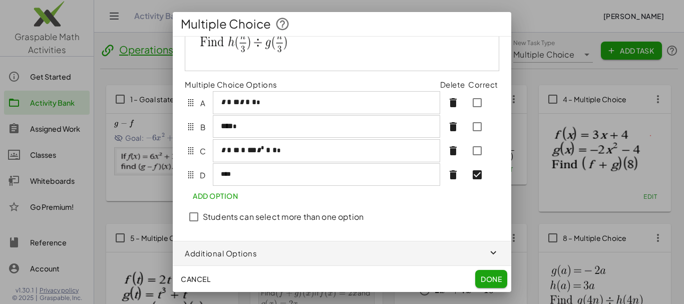
click at [474, 256] on span "button" at bounding box center [342, 253] width 339 height 24
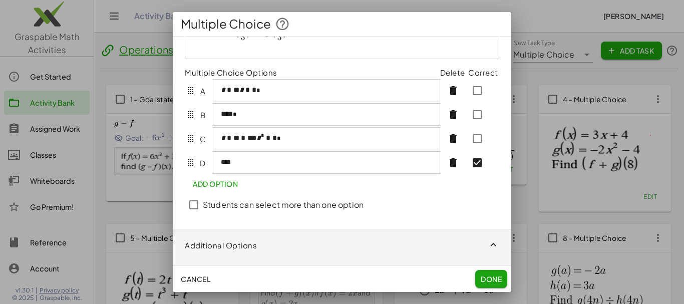
click at [496, 279] on span "Done" at bounding box center [491, 278] width 21 height 9
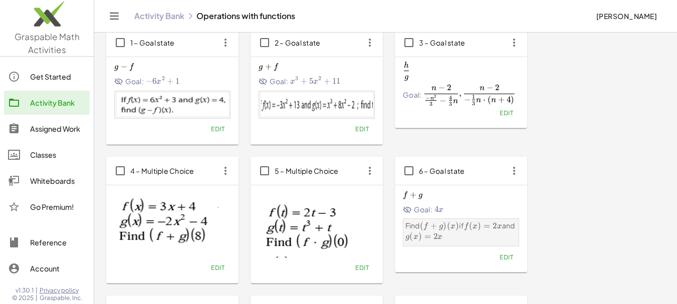
scroll to position [14, 0]
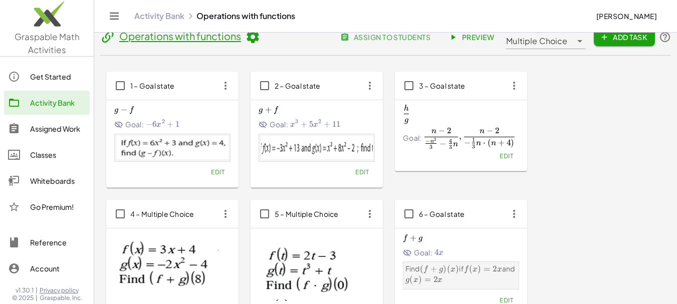
click at [515, 87] on icon "button" at bounding box center [514, 86] width 18 height 18
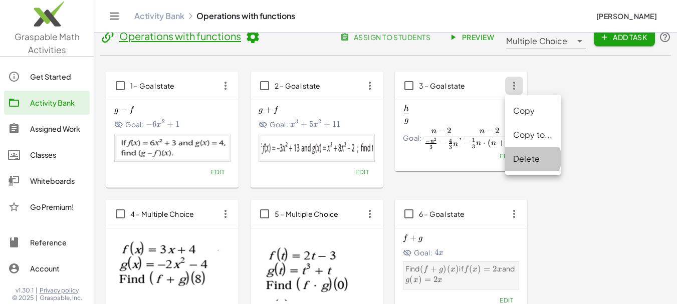
click at [530, 162] on div "Delete" at bounding box center [533, 159] width 40 height 12
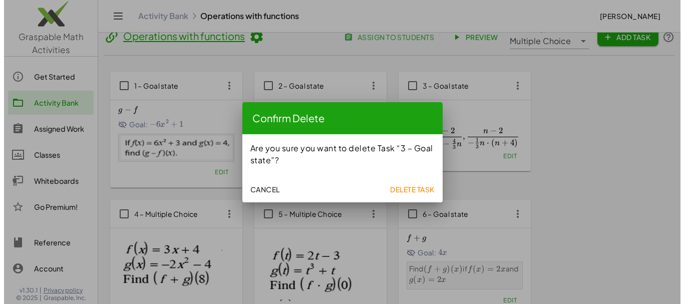
scroll to position [0, 0]
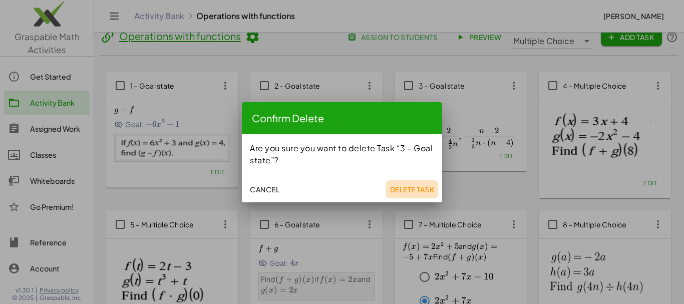
click at [425, 185] on span "Delete Task" at bounding box center [412, 189] width 45 height 9
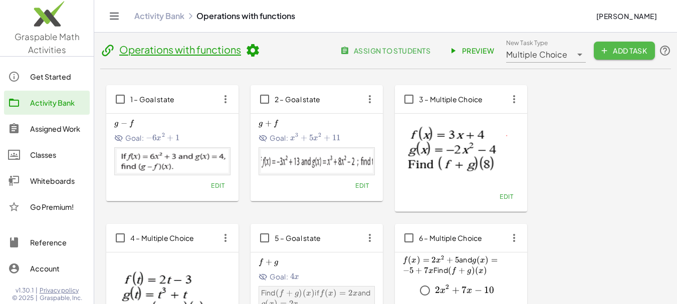
click at [634, 51] on span "Add Task" at bounding box center [623, 50] width 45 height 9
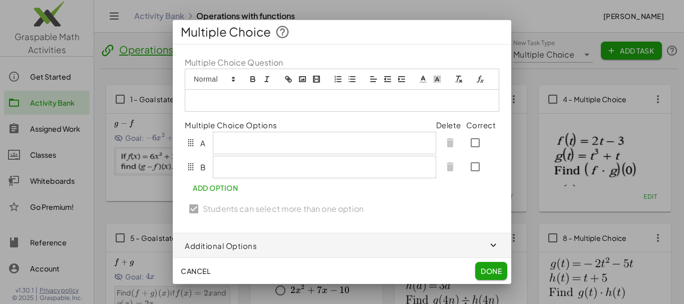
click at [301, 84] on icon "image" at bounding box center [302, 79] width 9 height 9
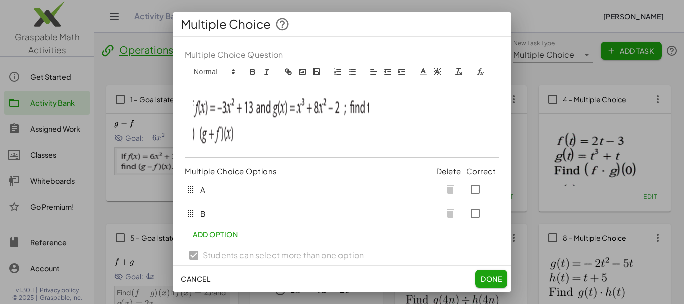
click at [196, 279] on span "Cancel" at bounding box center [196, 278] width 30 height 9
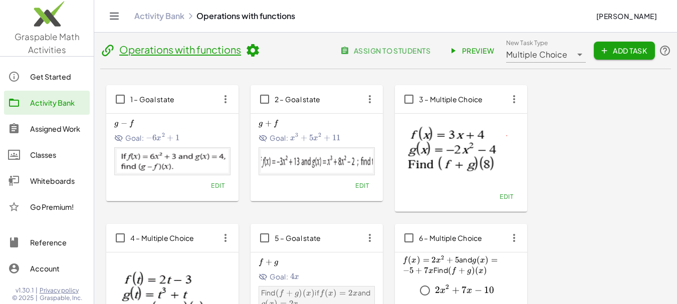
click at [561, 55] on span "Multiple Choice" at bounding box center [536, 55] width 61 height 12
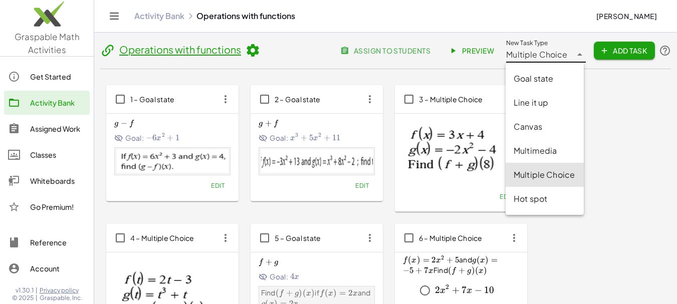
click at [551, 78] on div "Goal state" at bounding box center [544, 79] width 62 height 12
type input "*********"
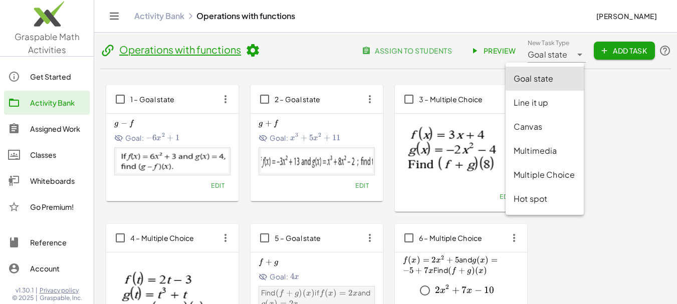
click at [612, 52] on span "Add Task" at bounding box center [623, 50] width 45 height 9
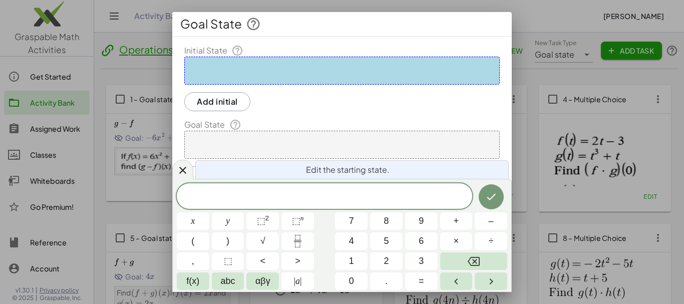
drag, startPoint x: 508, startPoint y: 173, endPoint x: 509, endPoint y: 197, distance: 24.6
click at [509, 197] on div "Edit the starting state. x y ⬚ 2 ⬚ n 7 8 9 + – ( ) √ 4 5 6 × ÷ , ⬚ < > 1 2 3 f(…" at bounding box center [342, 235] width 340 height 113
click at [186, 167] on icon at bounding box center [183, 170] width 12 height 12
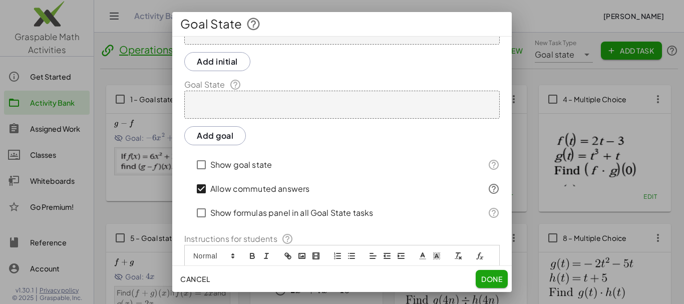
scroll to position [105, 0]
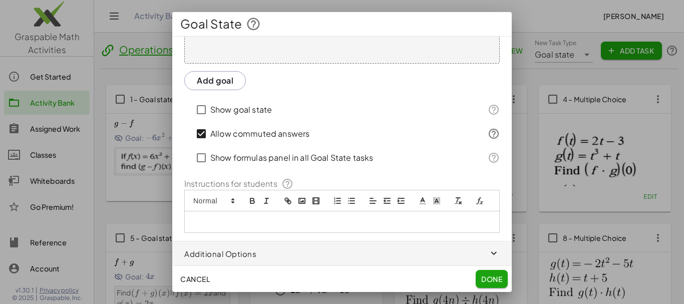
click at [304, 196] on icon "image" at bounding box center [301, 200] width 9 height 9
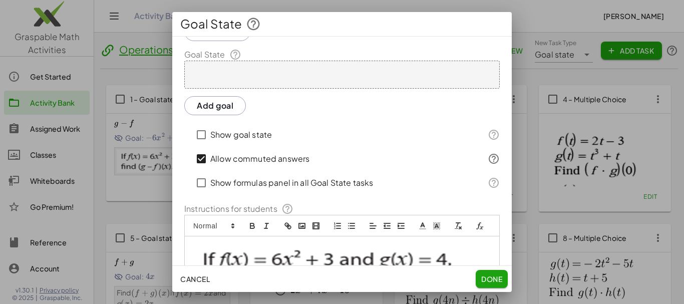
scroll to position [0, 0]
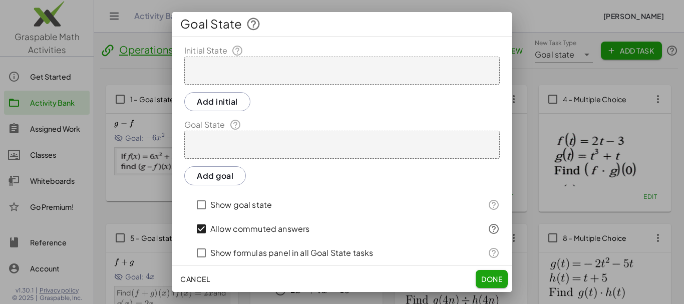
click at [247, 71] on div at bounding box center [341, 71] width 315 height 28
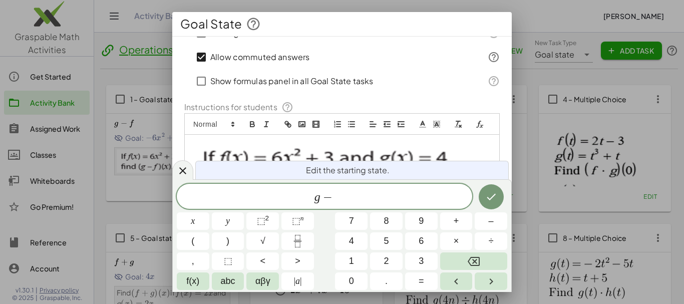
scroll to position [184, 0]
click at [339, 196] on span "g −" at bounding box center [324, 197] width 295 height 14
click at [496, 200] on icon "Done" at bounding box center [491, 197] width 12 height 12
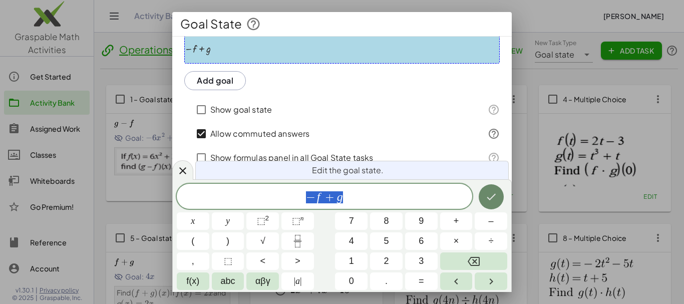
scroll to position [108, 0]
click at [346, 198] on span "− f + g ​" at bounding box center [324, 197] width 295 height 14
click at [175, 172] on div at bounding box center [182, 170] width 21 height 20
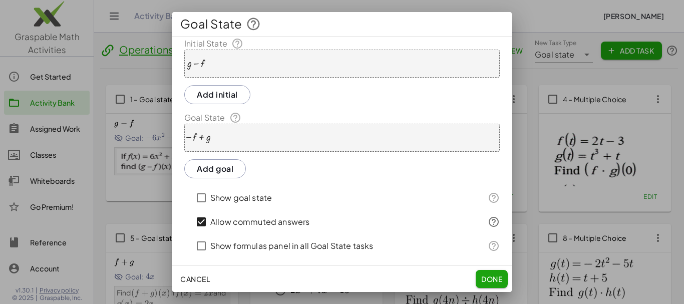
scroll to position [0, 0]
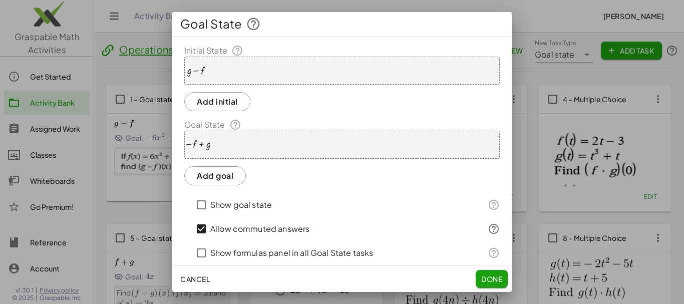
click at [218, 145] on div "− f + g" at bounding box center [341, 145] width 315 height 28
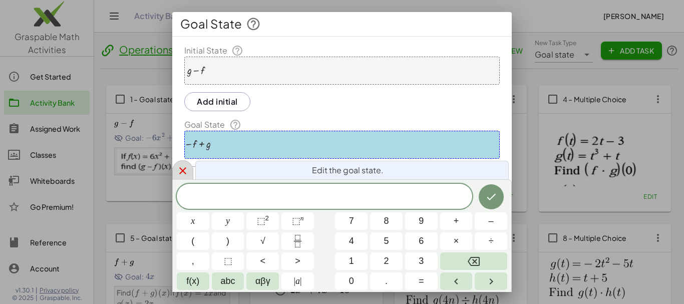
click at [187, 169] on icon at bounding box center [183, 171] width 12 height 12
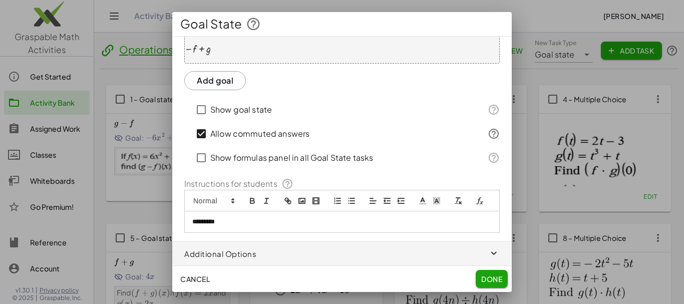
scroll to position [108, 0]
click at [303, 200] on polyline "image" at bounding box center [302, 201] width 4 height 3
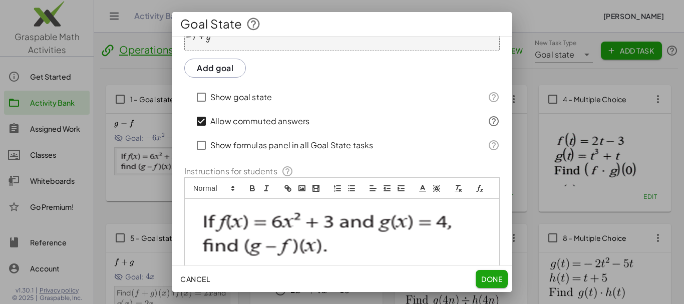
click at [500, 34] on div "Goal State" at bounding box center [342, 24] width 340 height 24
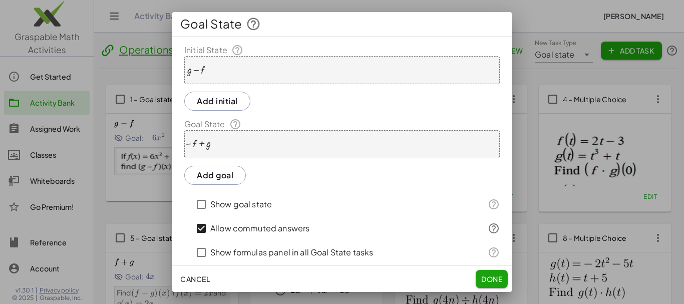
scroll to position [0, 0]
click at [225, 149] on div "− f + g" at bounding box center [341, 145] width 315 height 28
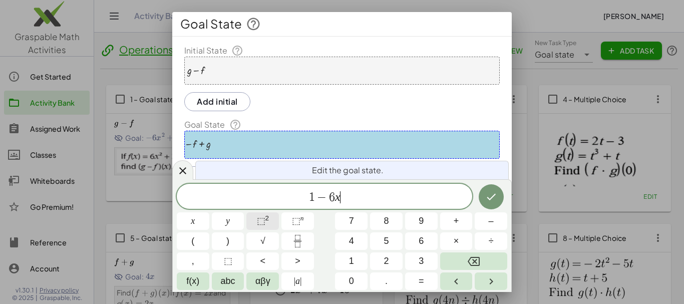
click at [268, 220] on span "⬚ 2" at bounding box center [263, 221] width 13 height 14
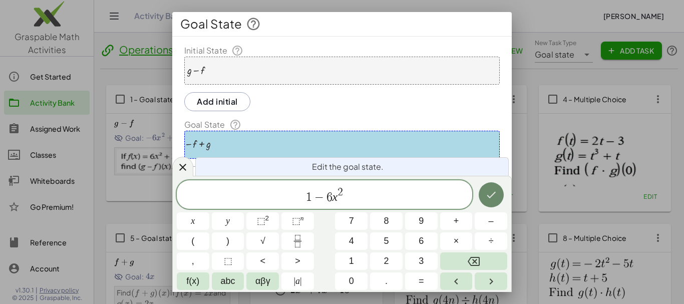
click at [490, 196] on icon "Done" at bounding box center [491, 195] width 12 height 12
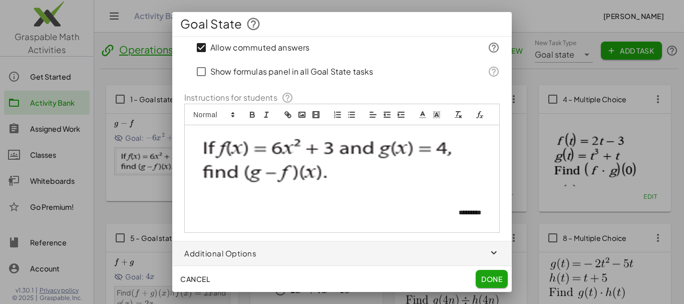
scroll to position [194, 0]
click at [226, 218] on p "*********" at bounding box center [338, 178] width 292 height 95
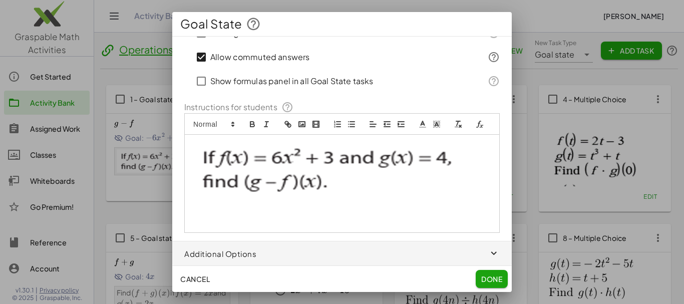
click at [485, 278] on span "Done" at bounding box center [491, 278] width 21 height 9
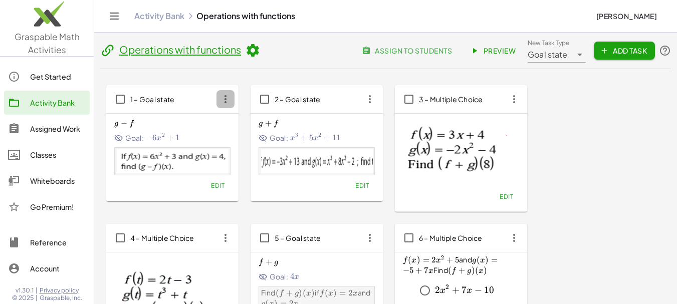
click at [226, 101] on icon "button" at bounding box center [225, 99] width 18 height 18
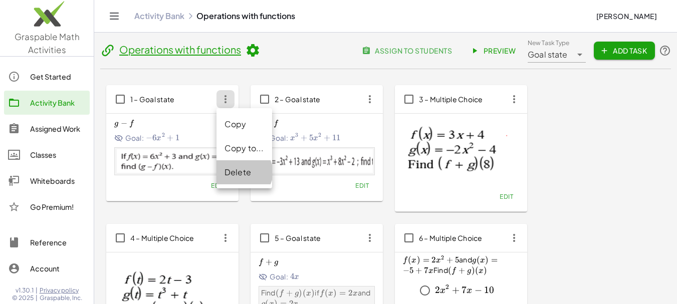
click at [242, 175] on div "Delete" at bounding box center [244, 172] width 40 height 12
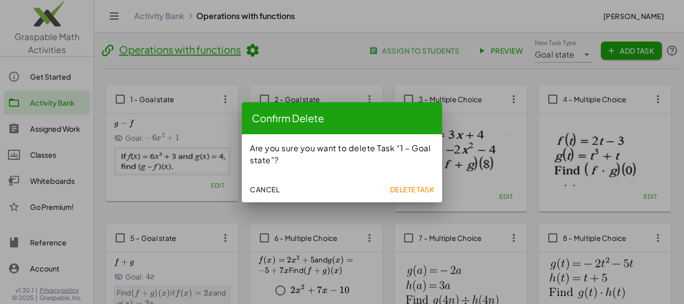
click at [401, 193] on span "Delete Task" at bounding box center [412, 189] width 45 height 9
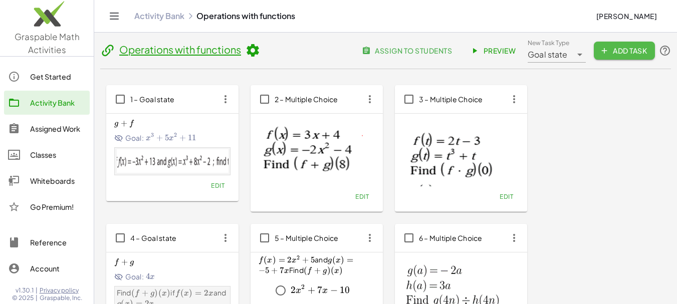
click at [625, 53] on span "Add Task" at bounding box center [623, 50] width 45 height 9
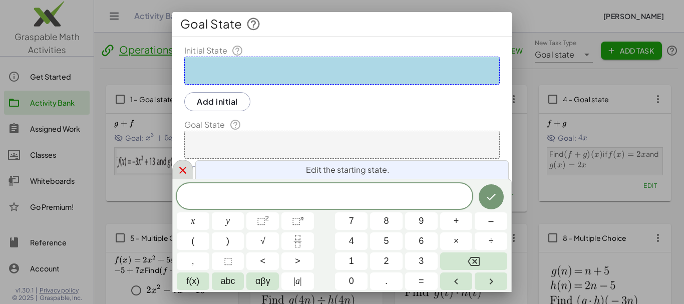
click at [184, 175] on icon at bounding box center [183, 170] width 12 height 12
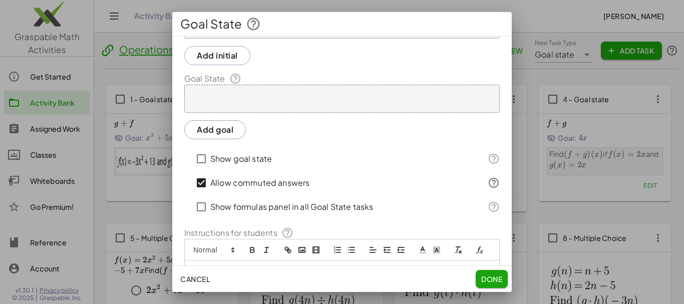
scroll to position [108, 0]
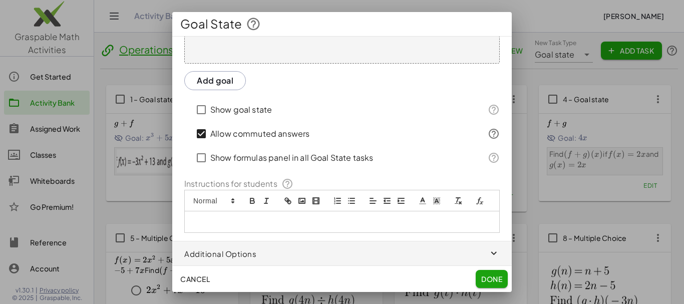
click at [301, 196] on icon "image" at bounding box center [301, 200] width 9 height 9
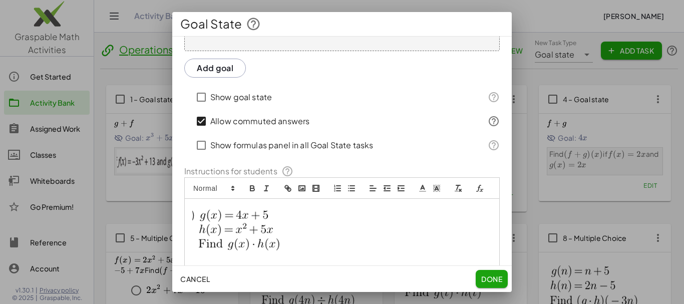
click at [243, 243] on img at bounding box center [248, 234] width 113 height 58
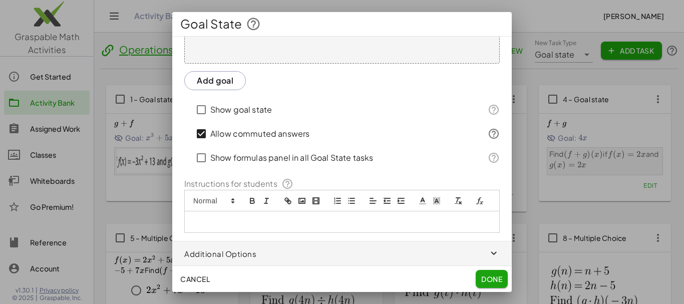
click at [302, 200] on polyline "image" at bounding box center [302, 201] width 4 height 3
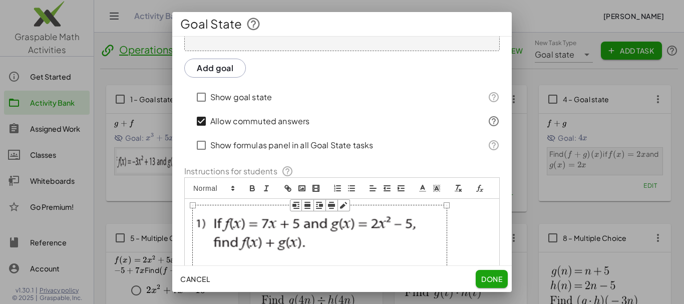
click at [357, 240] on img at bounding box center [319, 243] width 255 height 76
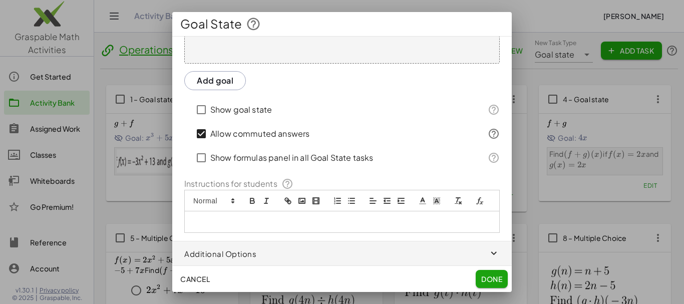
click at [301, 196] on icon "image" at bounding box center [301, 200] width 9 height 9
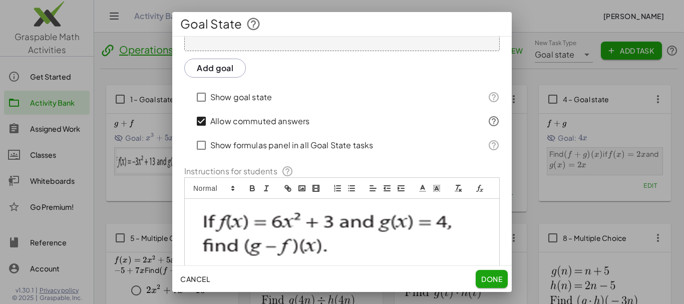
click at [286, 233] on img at bounding box center [325, 246] width 266 height 83
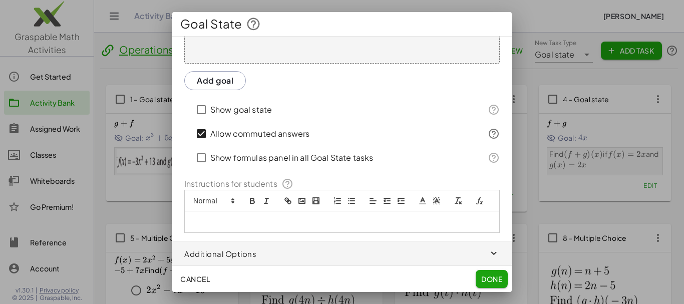
click at [300, 198] on rect "image" at bounding box center [302, 200] width 6 height 5
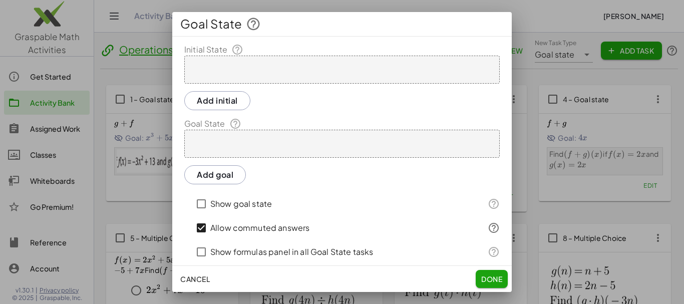
scroll to position [0, 0]
click at [239, 74] on div at bounding box center [341, 71] width 315 height 28
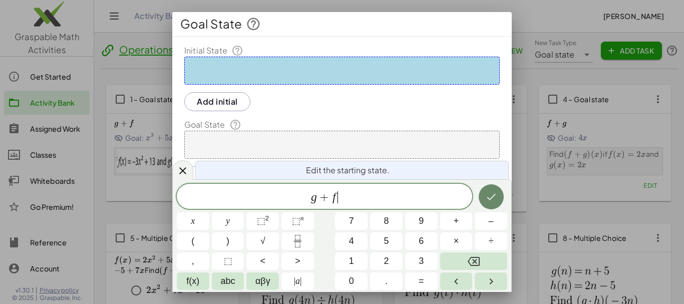
click at [493, 197] on icon "Done" at bounding box center [491, 197] width 12 height 12
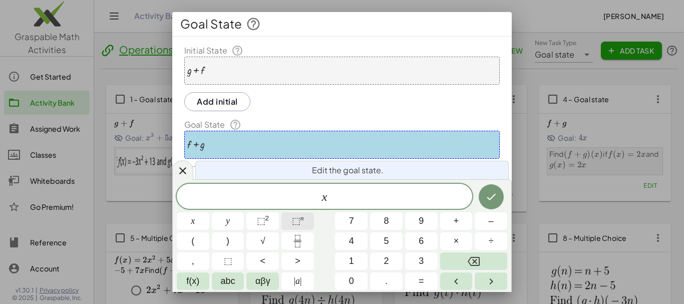
click at [304, 226] on button "⬚ n" at bounding box center [297, 221] width 33 height 18
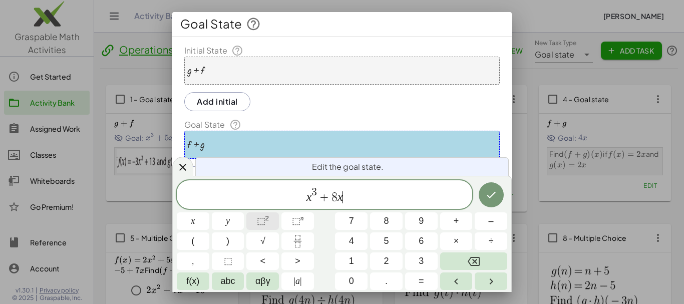
click at [265, 223] on span "⬚ 2" at bounding box center [263, 221] width 13 height 14
click at [335, 195] on var "x" at bounding box center [337, 196] width 6 height 13
click at [362, 196] on span "x 3 + 5 ​ x 2" at bounding box center [324, 195] width 295 height 18
click at [486, 199] on icon "Done" at bounding box center [491, 195] width 12 height 12
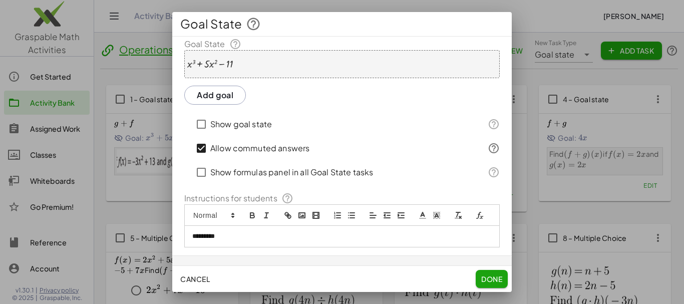
scroll to position [108, 0]
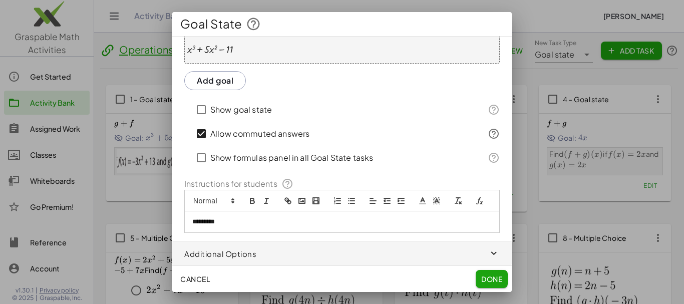
click at [303, 196] on icon "image" at bounding box center [301, 200] width 9 height 9
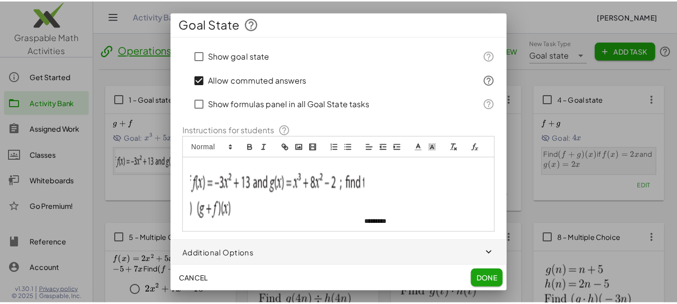
scroll to position [158, 0]
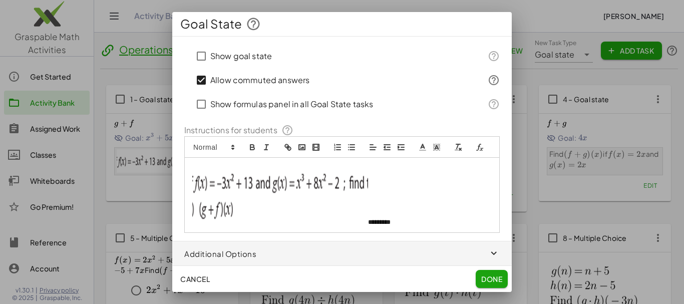
click at [401, 225] on p "*********" at bounding box center [338, 195] width 292 height 63
click at [488, 279] on span "Done" at bounding box center [491, 278] width 21 height 9
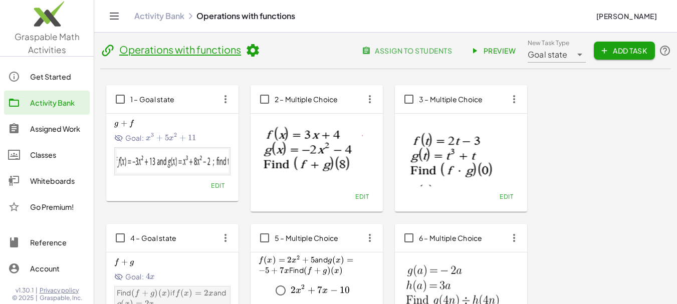
click at [505, 51] on span "Preview" at bounding box center [494, 50] width 44 height 9
click at [561, 54] on span "Goal state" at bounding box center [547, 55] width 40 height 12
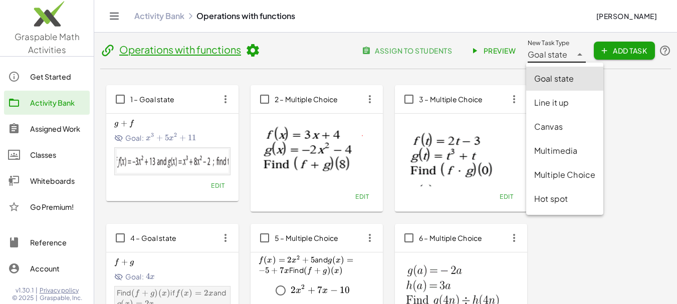
click at [562, 153] on div "Multimedia" at bounding box center [564, 151] width 61 height 12
type input "**********"
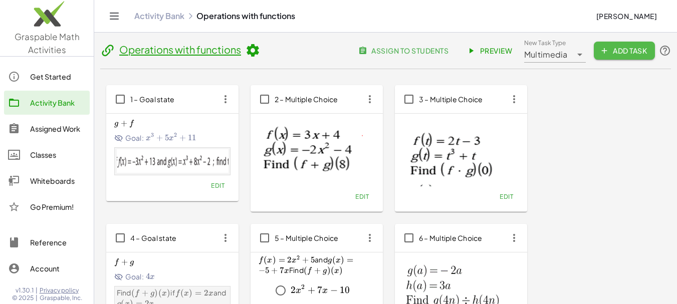
click at [611, 59] on button "Add Task" at bounding box center [623, 51] width 61 height 18
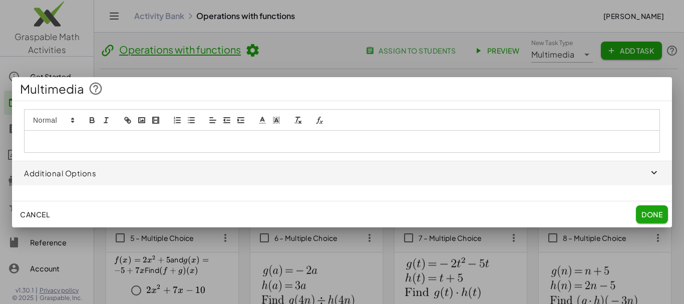
click at [652, 175] on icon "button" at bounding box center [655, 173] width 12 height 12
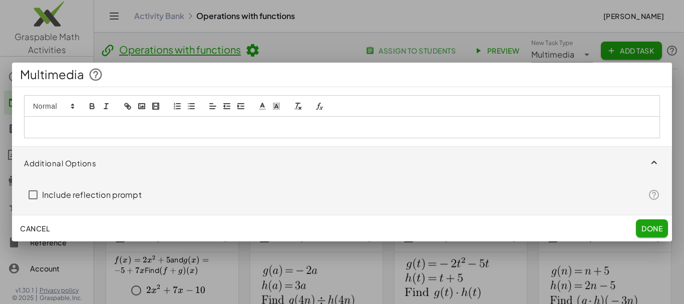
drag, startPoint x: 679, startPoint y: 99, endPoint x: 680, endPoint y: 107, distance: 7.7
click at [680, 107] on div at bounding box center [342, 152] width 684 height 304
drag, startPoint x: 682, startPoint y: 91, endPoint x: 682, endPoint y: 103, distance: 12.5
click at [682, 103] on div at bounding box center [342, 152] width 684 height 304
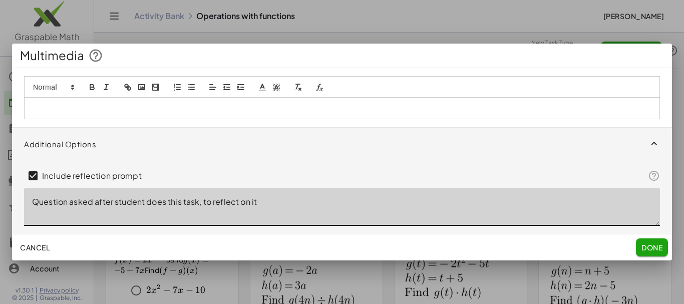
click at [110, 211] on textarea "Question asked after student does this task, to reflect on it" at bounding box center [342, 207] width 636 height 38
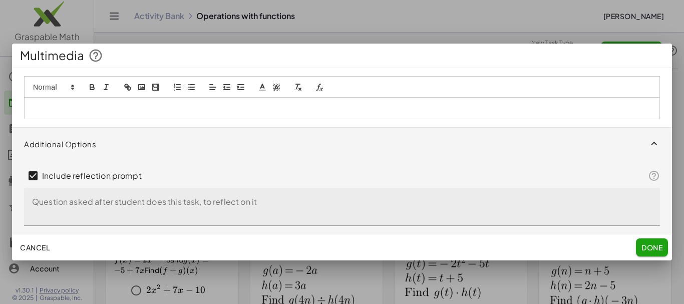
click at [159, 87] on rect "video" at bounding box center [156, 87] width 6 height 6
click at [39, 249] on span "Cancel" at bounding box center [35, 247] width 30 height 9
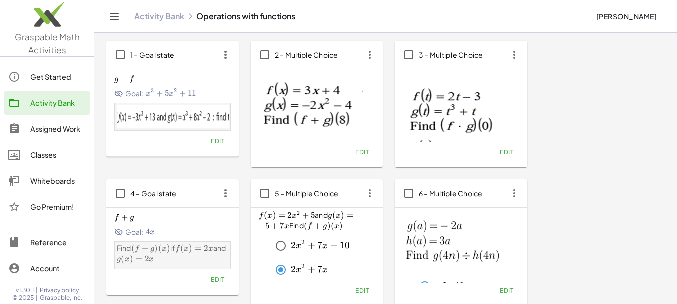
scroll to position [0, 0]
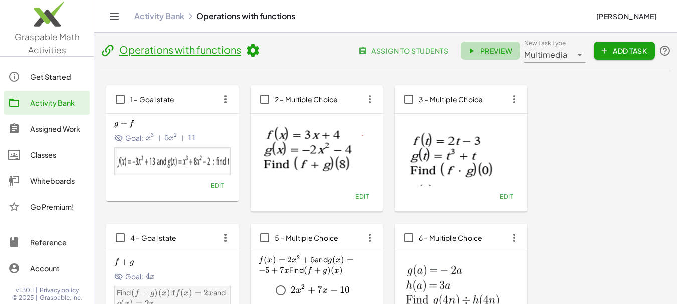
click at [470, 51] on icon at bounding box center [470, 50] width 9 height 9
click at [438, 53] on span "assign to students" at bounding box center [404, 50] width 88 height 9
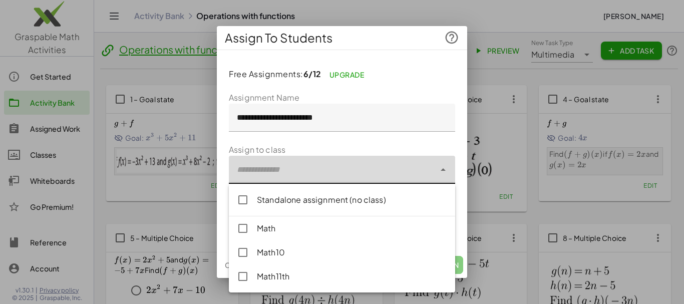
click at [434, 173] on div at bounding box center [332, 170] width 206 height 28
type input "**********"
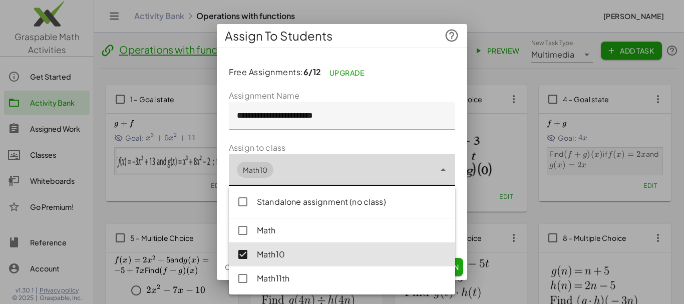
click at [449, 163] on div "**********" at bounding box center [342, 170] width 226 height 32
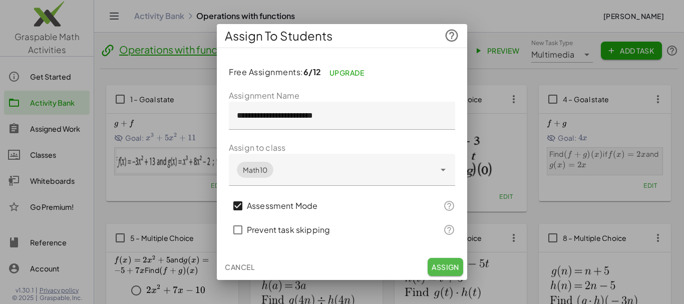
click at [451, 263] on span "Assign" at bounding box center [446, 266] width 28 height 9
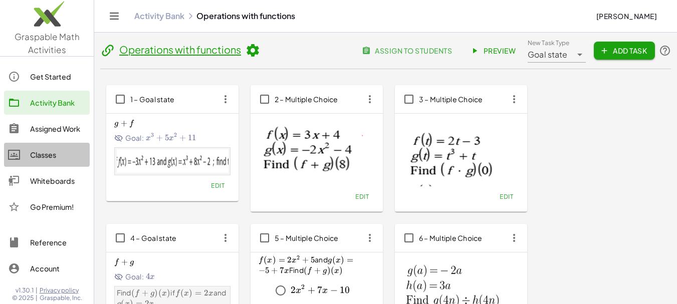
click at [52, 157] on div "Classes" at bounding box center [58, 155] width 56 height 12
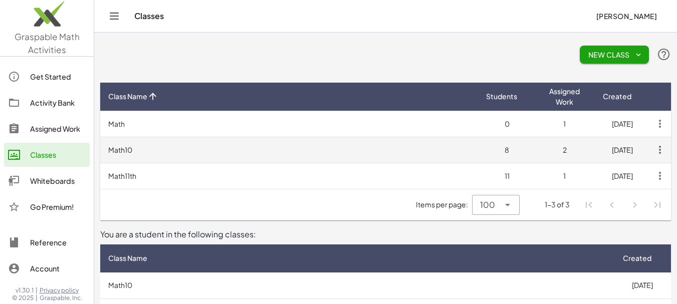
click at [455, 151] on td "Math10" at bounding box center [289, 150] width 378 height 26
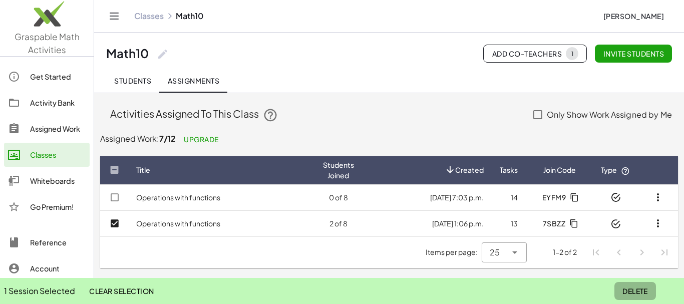
click at [636, 290] on span "Delete" at bounding box center [635, 290] width 26 height 9
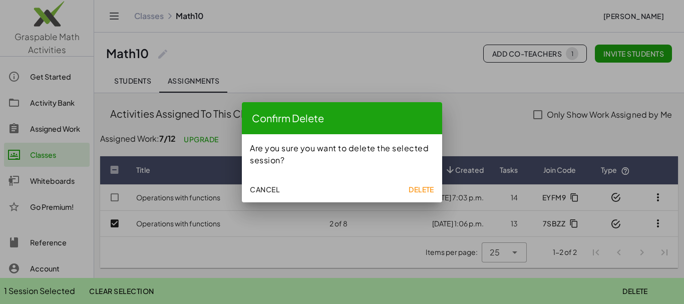
click at [425, 190] on span "Delete" at bounding box center [422, 189] width 26 height 9
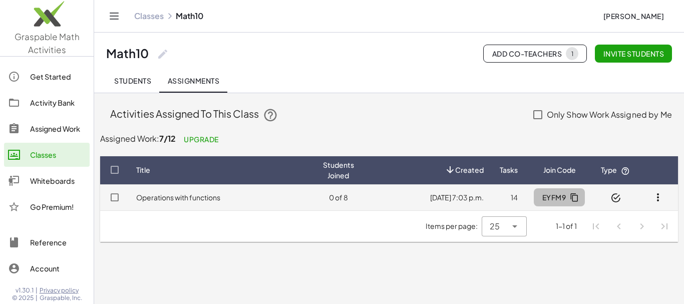
click at [574, 196] on icon "button" at bounding box center [574, 197] width 9 height 9
click at [492, 201] on td "19/08/25, 7:03 p.m." at bounding box center [509, 197] width 34 height 26
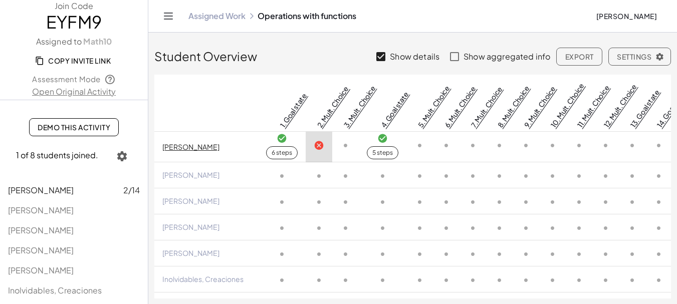
click at [313, 146] on icon at bounding box center [318, 145] width 11 height 11
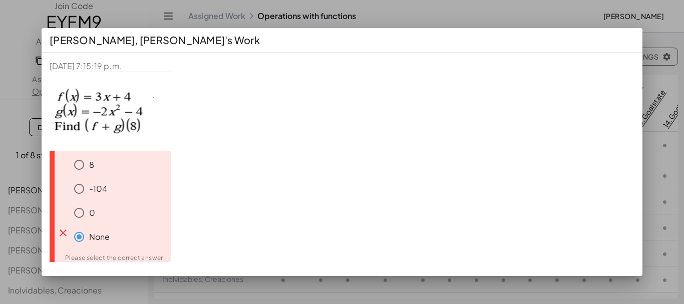
click at [572, 9] on div at bounding box center [342, 152] width 684 height 304
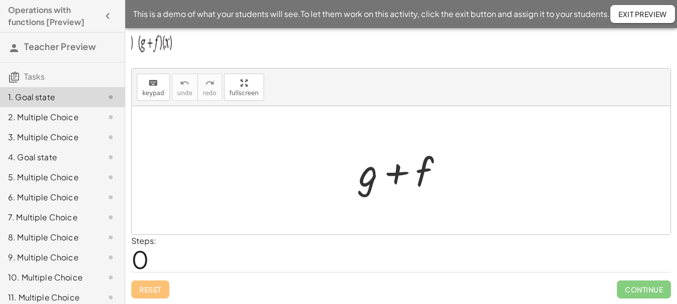
scroll to position [38, 0]
click at [165, 86] on button "keyboard keypad" at bounding box center [153, 86] width 33 height 27
click at [359, 182] on div at bounding box center [368, 171] width 19 height 47
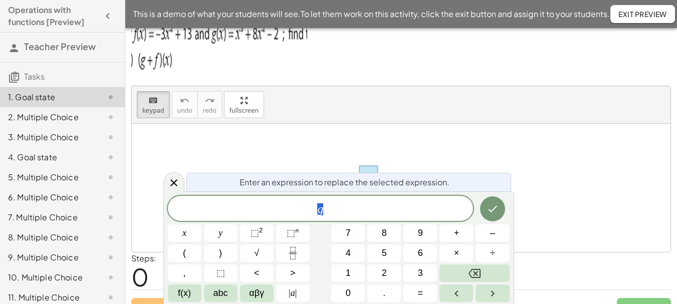
scroll to position [0, 0]
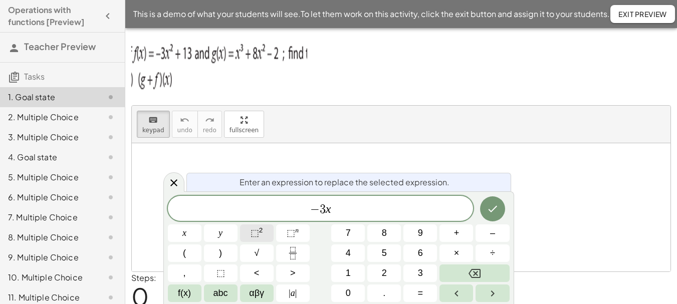
click at [257, 239] on span "⬚ 2" at bounding box center [256, 233] width 13 height 14
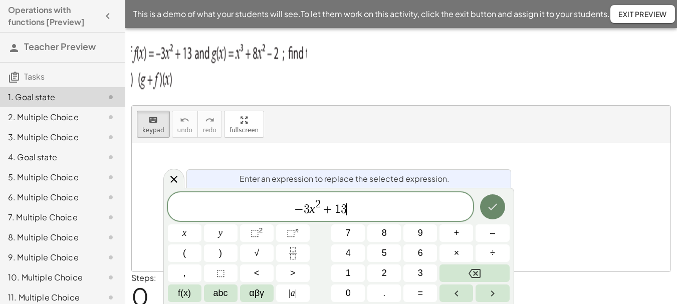
click at [489, 204] on icon "Done" at bounding box center [492, 207] width 12 height 12
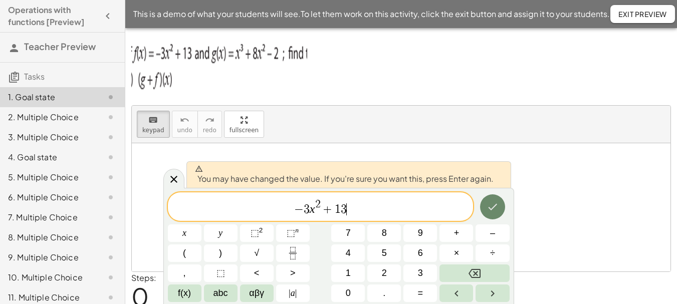
click at [492, 208] on icon "Done" at bounding box center [492, 207] width 9 height 7
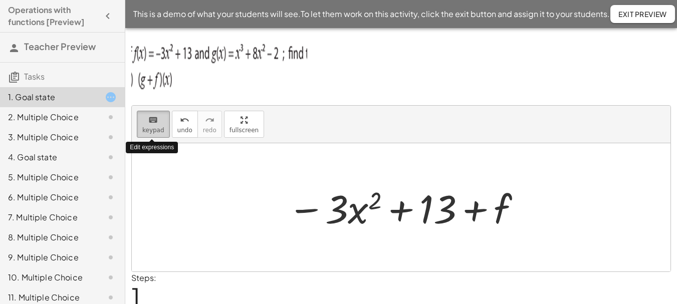
click at [150, 127] on span "keypad" at bounding box center [153, 130] width 22 height 7
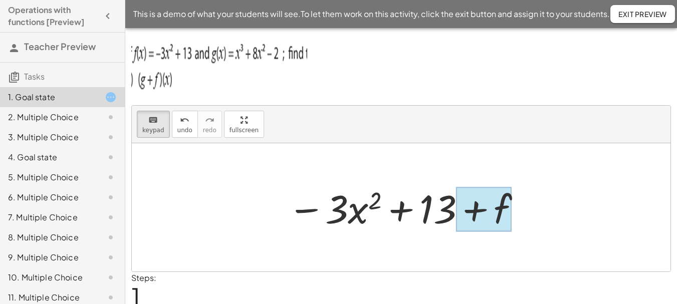
click at [498, 209] on div at bounding box center [484, 209] width 56 height 45
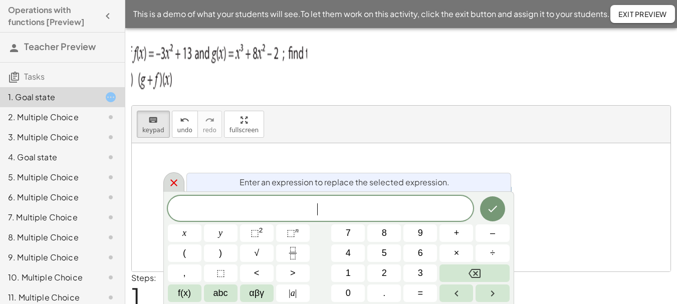
click at [176, 183] on icon at bounding box center [174, 183] width 12 height 12
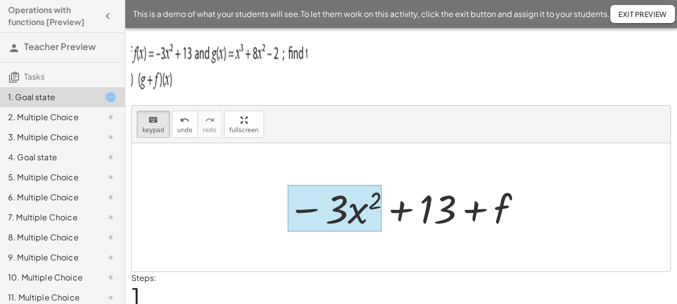
click at [357, 217] on div at bounding box center [334, 208] width 94 height 47
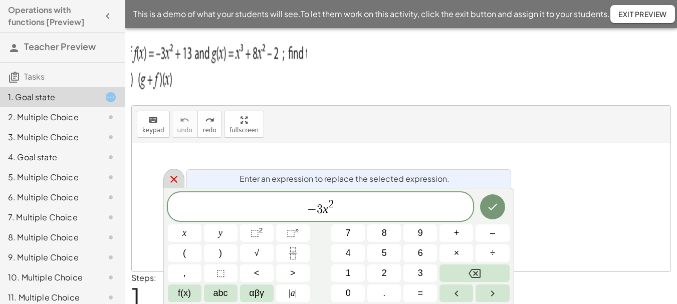
click at [179, 179] on icon at bounding box center [174, 179] width 12 height 12
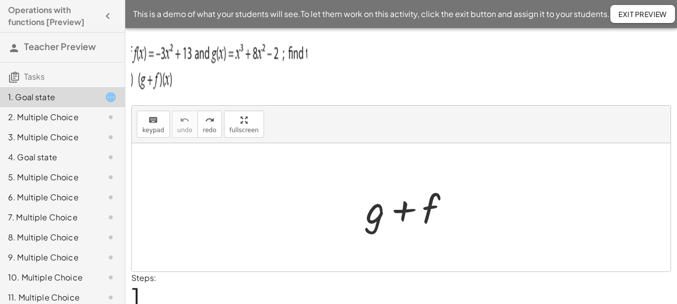
click at [377, 216] on div at bounding box center [404, 208] width 244 height 52
click at [143, 131] on span "keypad" at bounding box center [153, 130] width 22 height 7
click at [379, 220] on div at bounding box center [375, 208] width 19 height 47
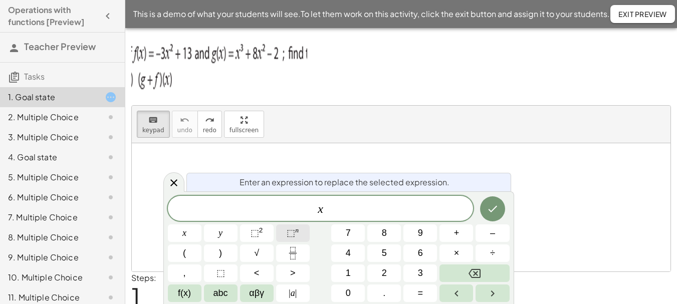
click at [302, 228] on button "⬚ n" at bounding box center [293, 233] width 34 height 18
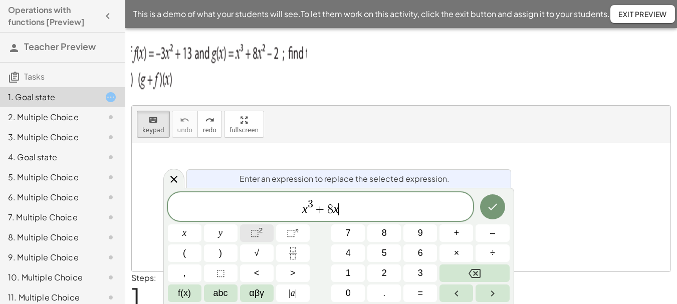
click at [263, 231] on button "⬚ 2" at bounding box center [257, 233] width 34 height 18
click at [488, 211] on icon "Done" at bounding box center [492, 207] width 12 height 12
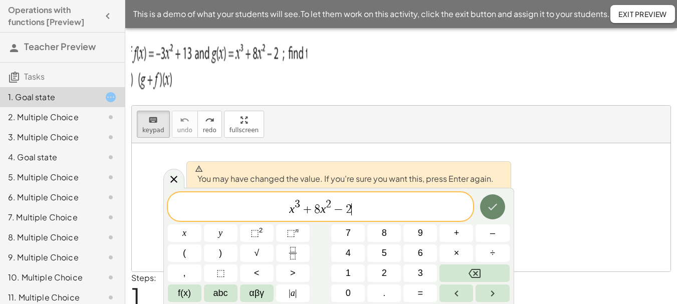
click at [491, 210] on icon "Done" at bounding box center [492, 207] width 12 height 12
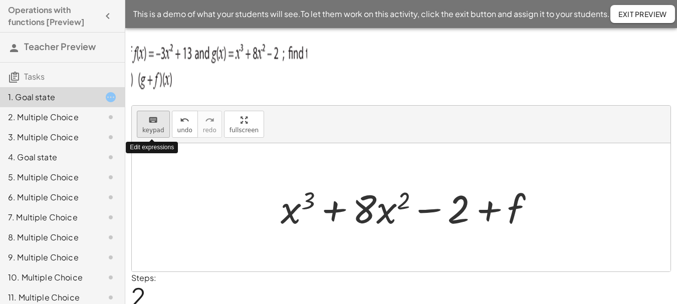
click at [151, 127] on span "keypad" at bounding box center [153, 130] width 22 height 7
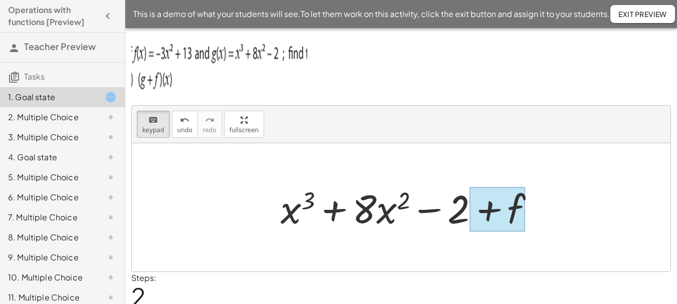
click at [516, 204] on div at bounding box center [497, 209] width 56 height 45
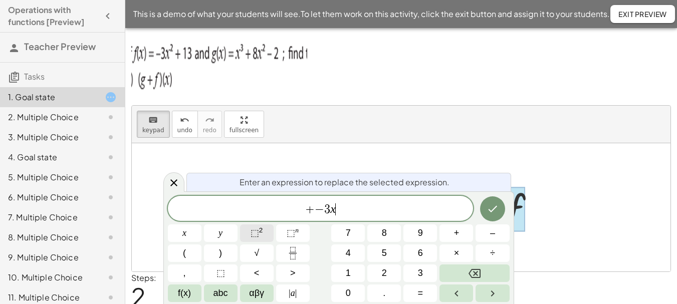
click at [270, 228] on button "⬚ 2" at bounding box center [257, 233] width 34 height 18
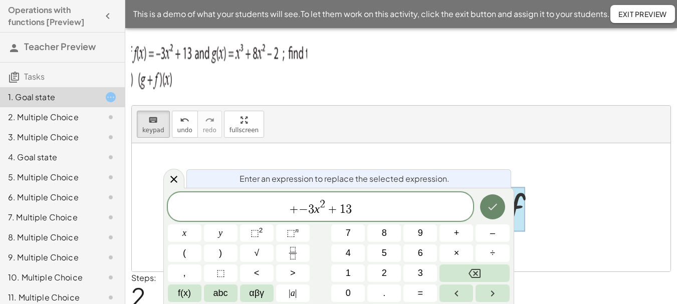
click at [489, 207] on icon "Done" at bounding box center [492, 207] width 12 height 12
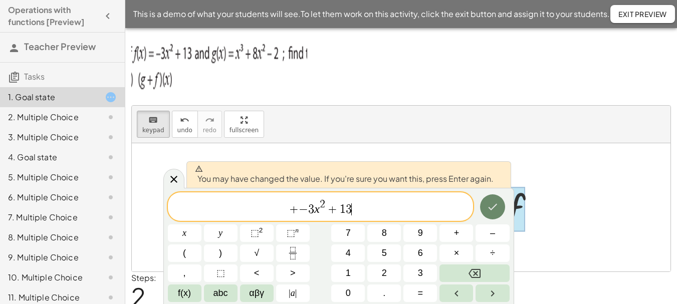
click at [489, 207] on icon "Done" at bounding box center [492, 207] width 12 height 12
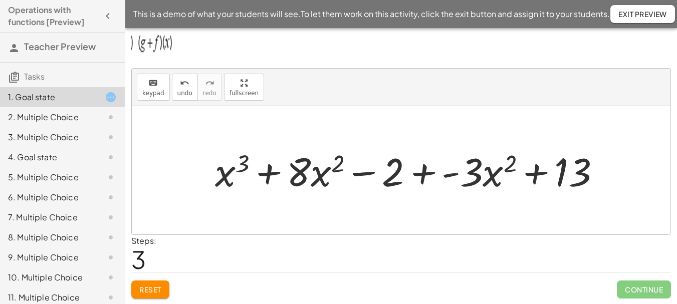
scroll to position [38, 0]
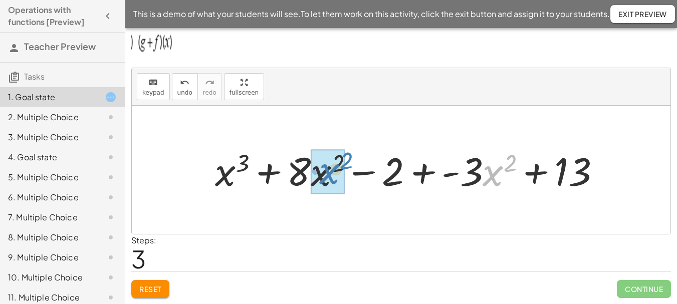
drag, startPoint x: 489, startPoint y: 177, endPoint x: 325, endPoint y: 175, distance: 163.8
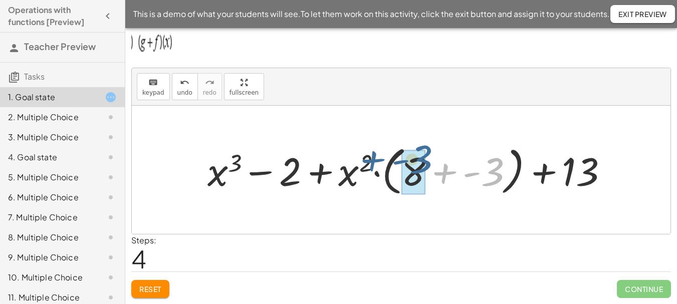
drag, startPoint x: 487, startPoint y: 180, endPoint x: 415, endPoint y: 169, distance: 72.4
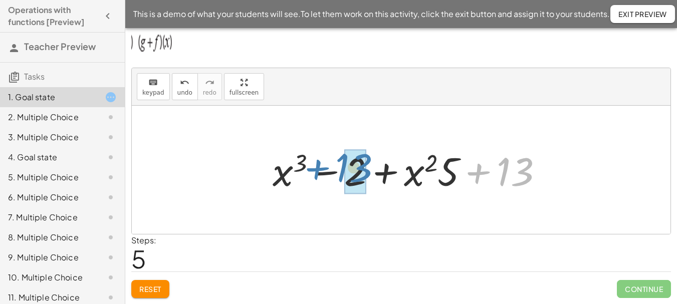
drag, startPoint x: 511, startPoint y: 178, endPoint x: 350, endPoint y: 175, distance: 161.3
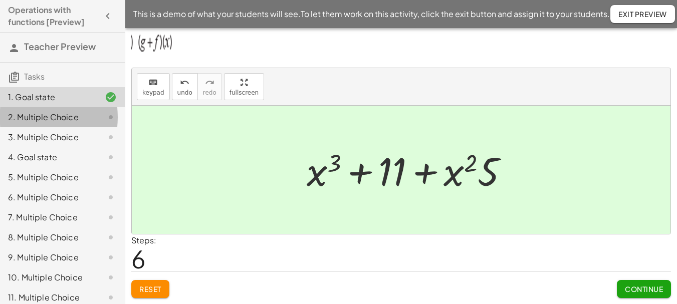
click at [75, 119] on div "2. Multiple Choice" at bounding box center [48, 117] width 81 height 12
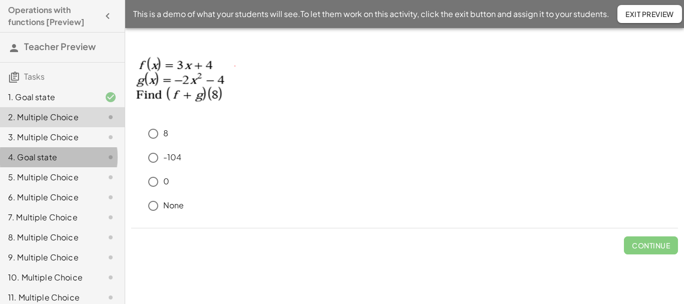
click at [89, 157] on div at bounding box center [103, 157] width 28 height 12
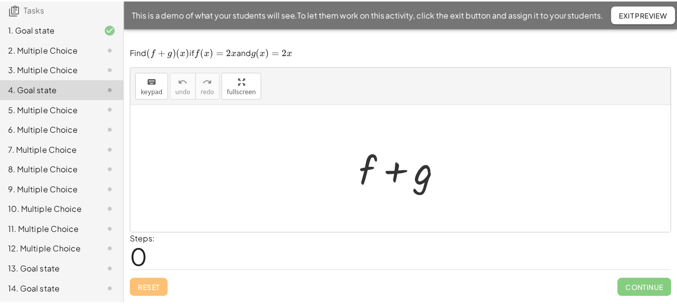
scroll to position [76, 0]
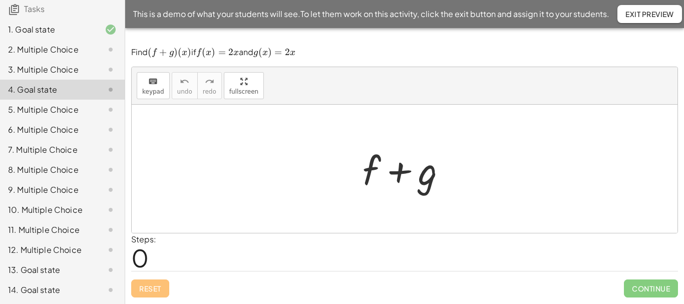
click at [57, 271] on div "13. Goal state" at bounding box center [48, 270] width 81 height 12
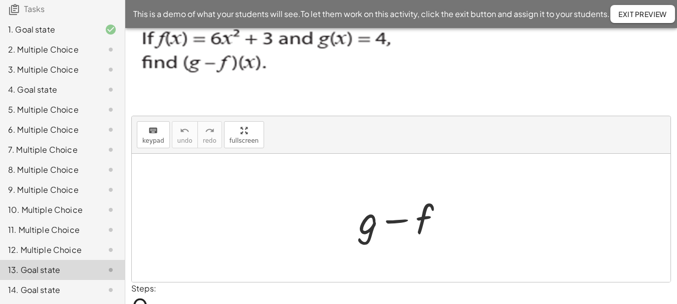
scroll to position [3, 0]
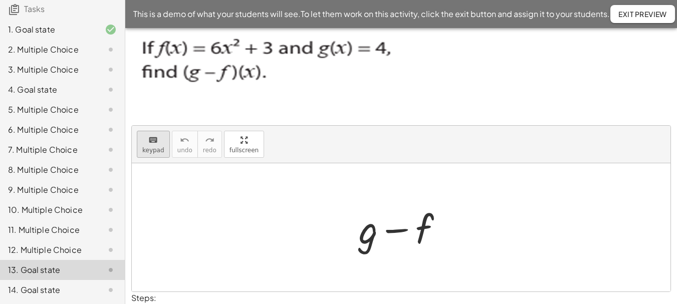
click at [152, 150] on span "keypad" at bounding box center [153, 150] width 22 height 7
click at [364, 238] on div at bounding box center [368, 228] width 19 height 47
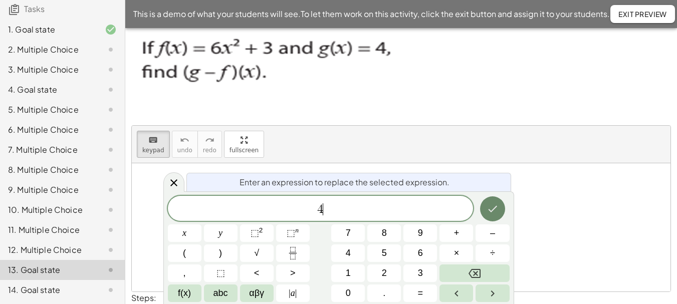
click at [489, 213] on icon "Done" at bounding box center [492, 209] width 12 height 12
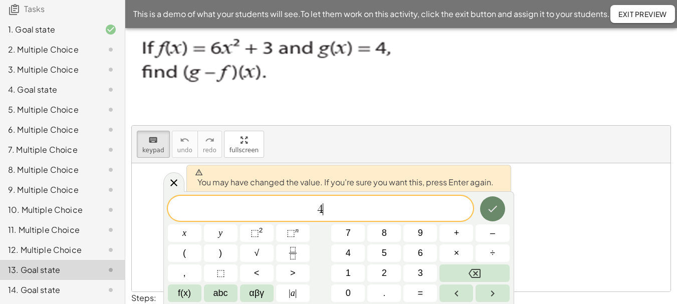
click at [489, 213] on icon "Done" at bounding box center [492, 209] width 12 height 12
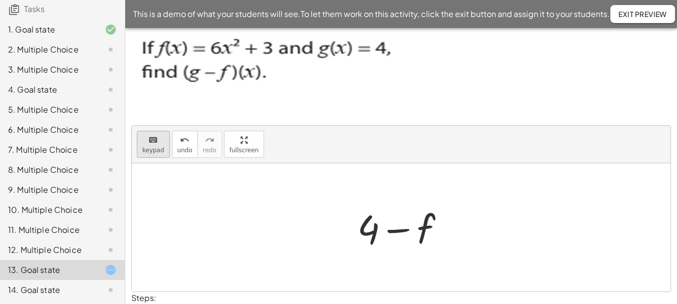
click at [155, 150] on span "keypad" at bounding box center [153, 150] width 22 height 7
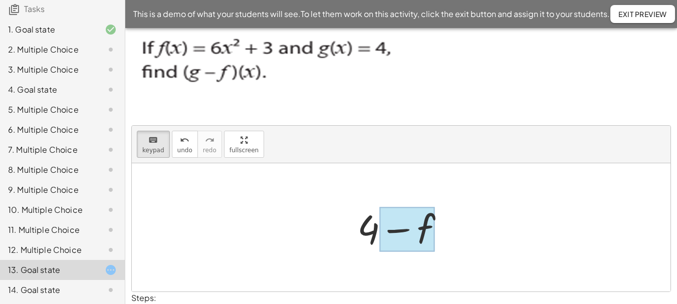
click at [429, 225] on div at bounding box center [407, 229] width 56 height 45
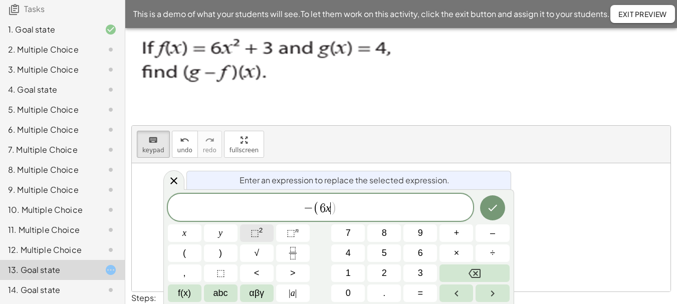
click at [260, 227] on sup "2" at bounding box center [261, 230] width 4 height 8
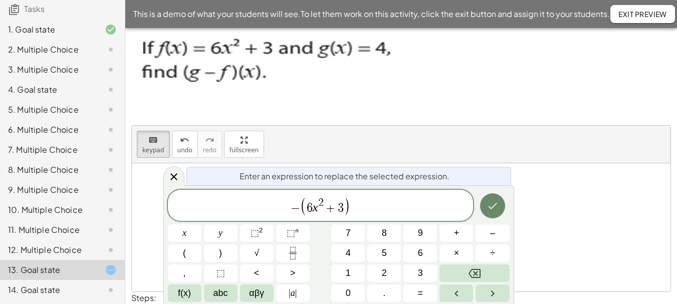
click at [494, 209] on icon "Done" at bounding box center [492, 206] width 12 height 12
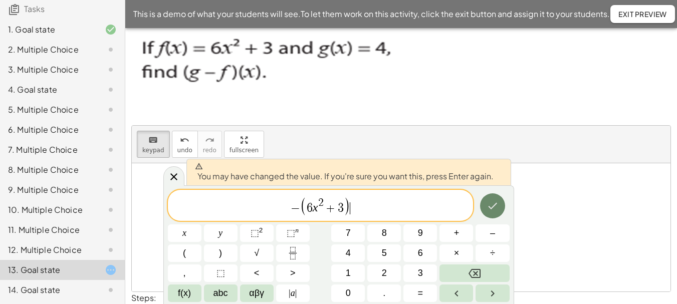
click at [494, 209] on icon "Done" at bounding box center [492, 206] width 12 height 12
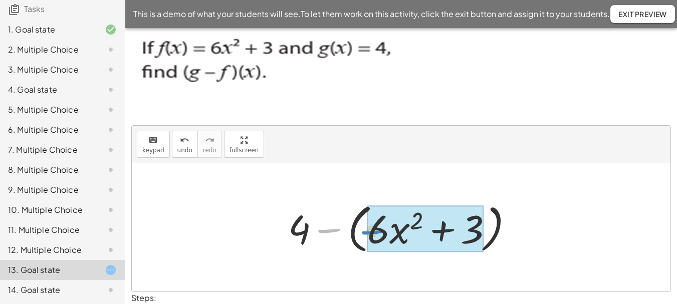
drag, startPoint x: 329, startPoint y: 233, endPoint x: 373, endPoint y: 235, distance: 44.1
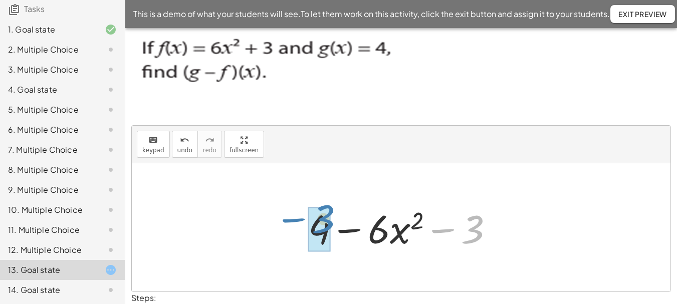
drag, startPoint x: 469, startPoint y: 229, endPoint x: 320, endPoint y: 219, distance: 149.5
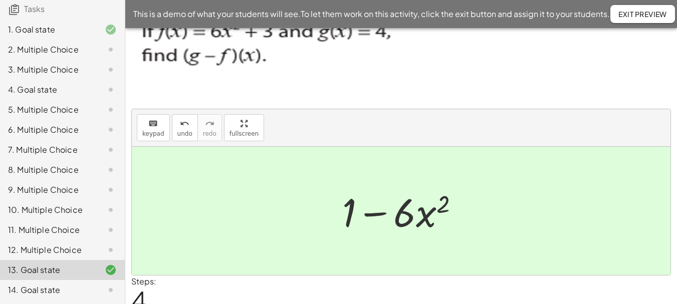
scroll to position [0, 0]
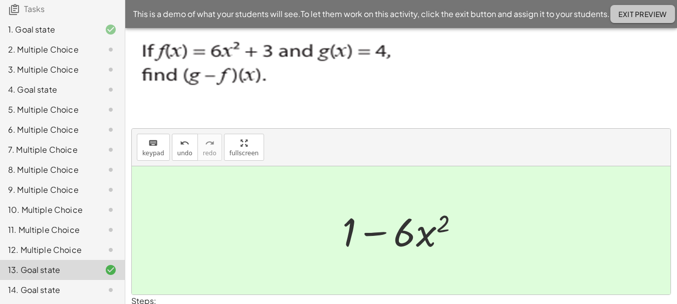
click at [640, 13] on span "Exit Preview" at bounding box center [642, 14] width 49 height 9
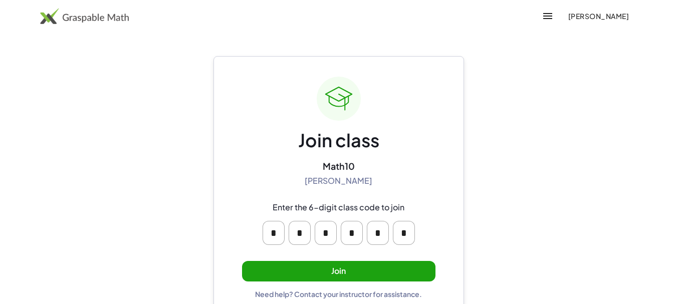
click at [361, 276] on button "Join" at bounding box center [338, 271] width 193 height 21
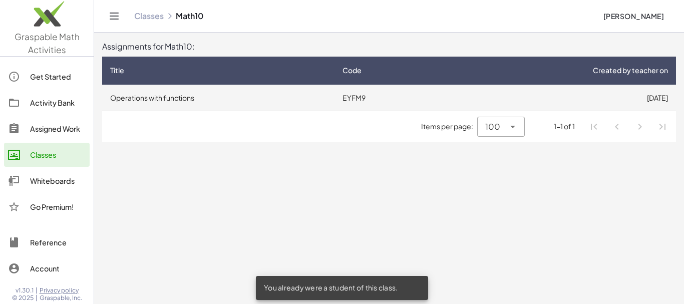
click at [179, 95] on td "Operations with functions" at bounding box center [218, 98] width 232 height 26
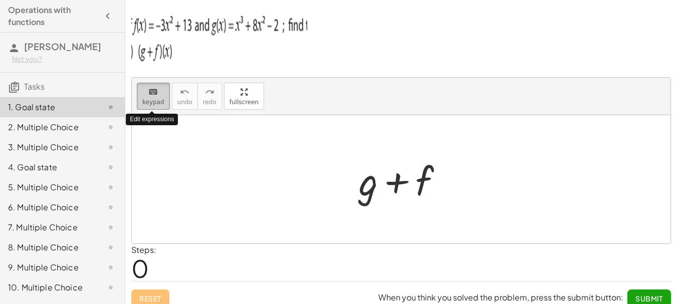
click at [150, 96] on icon "keyboard" at bounding box center [153, 92] width 10 height 12
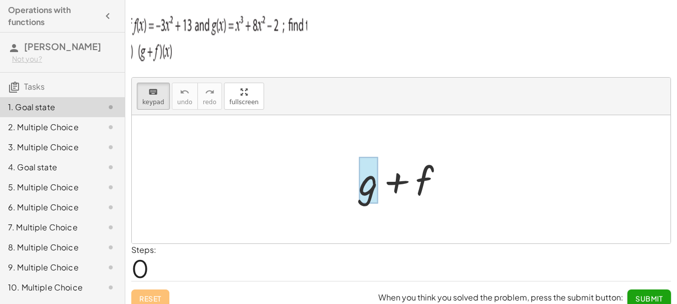
click at [369, 196] on div at bounding box center [368, 180] width 19 height 47
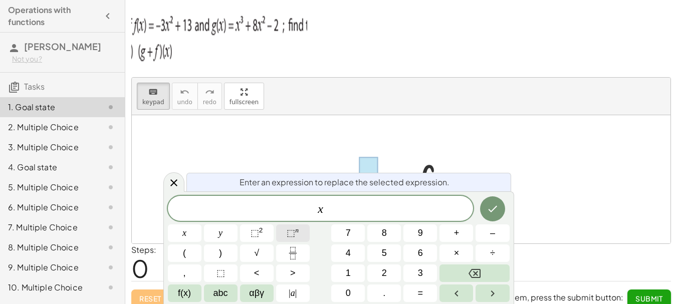
click at [289, 231] on span "⬚" at bounding box center [290, 233] width 9 height 10
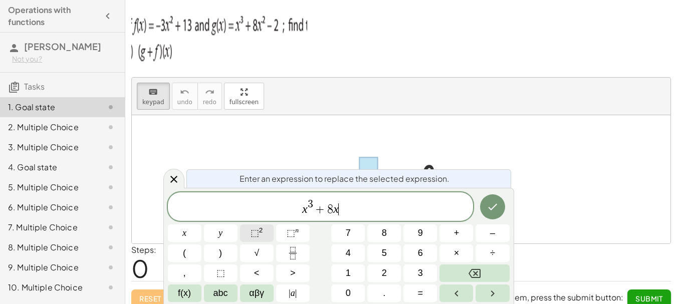
click at [264, 233] on button "⬚ 2" at bounding box center [257, 233] width 34 height 18
click at [253, 227] on span "⬚ 2" at bounding box center [256, 233] width 13 height 14
click at [334, 209] on span "−" at bounding box center [337, 209] width 10 height 12
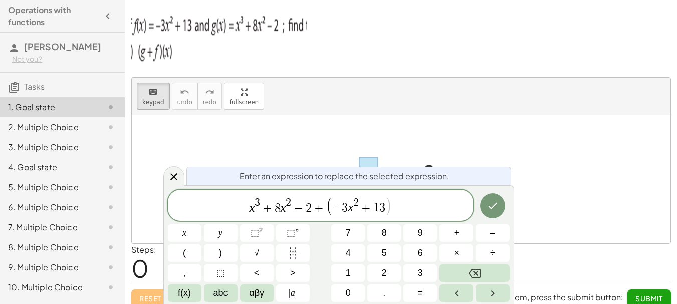
click at [387, 207] on span ")" at bounding box center [388, 205] width 7 height 19
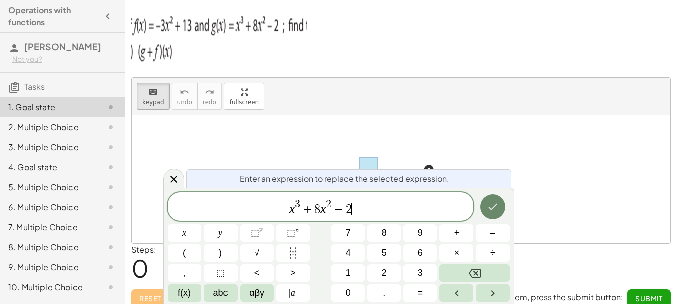
click at [493, 212] on icon "Done" at bounding box center [492, 207] width 12 height 12
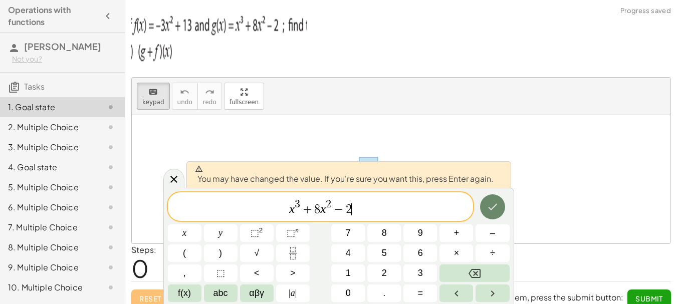
click at [493, 212] on icon "Done" at bounding box center [492, 207] width 12 height 12
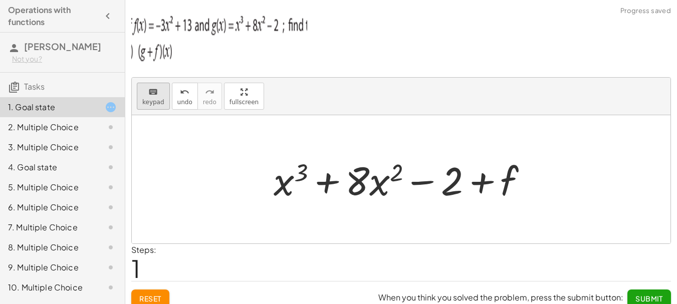
click at [152, 102] on span "keypad" at bounding box center [153, 102] width 22 height 7
drag, startPoint x: 152, startPoint y: 102, endPoint x: 503, endPoint y: 180, distance: 359.6
click at [503, 180] on div "keyboard keypad undo undo redo redo fullscreen + g + f + f + x 3 + · 8 · x 2 − …" at bounding box center [401, 161] width 538 height 166
click at [503, 183] on div at bounding box center [404, 180] width 272 height 52
click at [160, 93] on div "keyboard" at bounding box center [153, 92] width 22 height 12
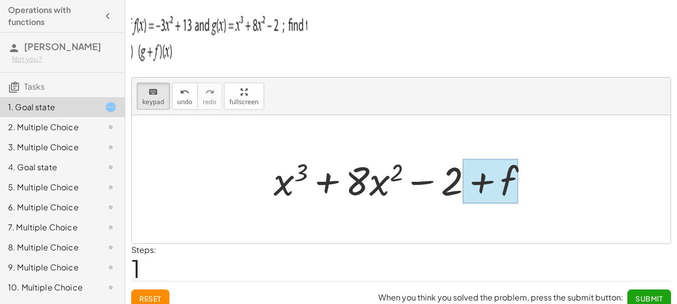
click at [508, 180] on div at bounding box center [490, 181] width 56 height 45
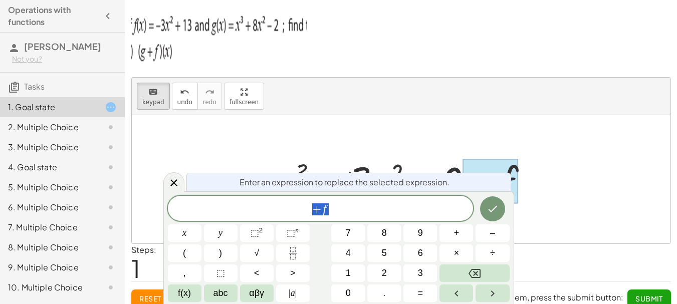
click at [344, 205] on span "+ f" at bounding box center [320, 209] width 305 height 14
click at [266, 231] on button "⬚ 2" at bounding box center [257, 233] width 34 height 18
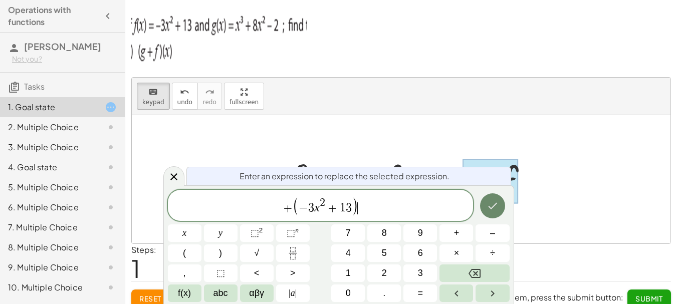
click at [484, 201] on button "Done" at bounding box center [492, 205] width 25 height 25
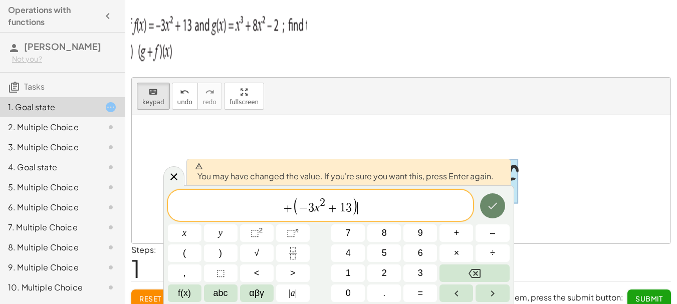
click at [484, 201] on button "Done" at bounding box center [492, 205] width 25 height 25
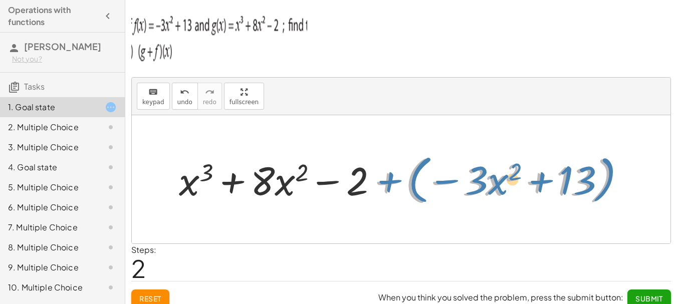
click at [386, 185] on div at bounding box center [405, 180] width 462 height 58
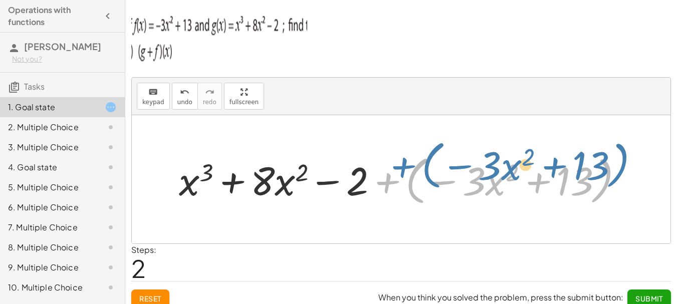
drag, startPoint x: 390, startPoint y: 164, endPoint x: 398, endPoint y: 175, distance: 13.3
click at [399, 174] on div at bounding box center [405, 180] width 462 height 58
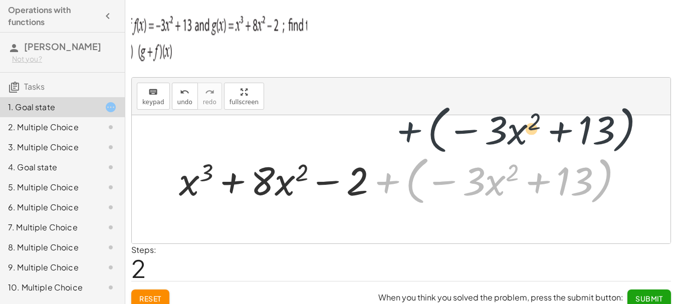
drag, startPoint x: 393, startPoint y: 182, endPoint x: 401, endPoint y: 158, distance: 25.8
click at [402, 158] on div at bounding box center [405, 180] width 462 height 58
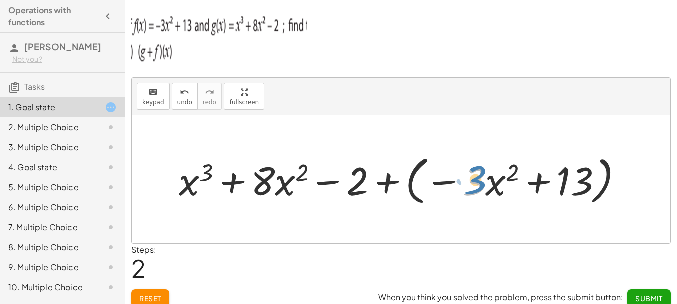
click at [473, 178] on div at bounding box center [405, 180] width 462 height 58
drag, startPoint x: 494, startPoint y: 183, endPoint x: 277, endPoint y: 184, distance: 216.8
click at [277, 184] on div at bounding box center [405, 180] width 462 height 58
click at [390, 180] on div at bounding box center [405, 180] width 462 height 58
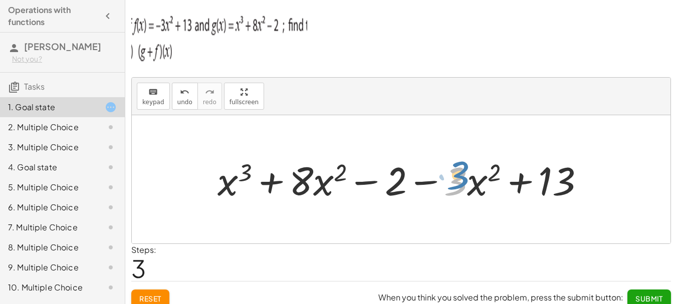
click at [469, 184] on div at bounding box center [404, 180] width 385 height 52
click at [475, 187] on div at bounding box center [404, 180] width 385 height 52
click at [331, 188] on div at bounding box center [404, 180] width 385 height 52
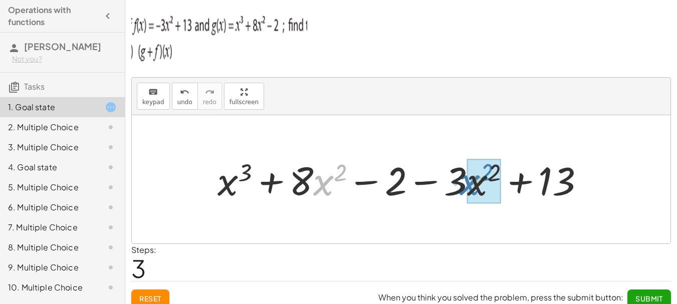
drag, startPoint x: 319, startPoint y: 181, endPoint x: 466, endPoint y: 180, distance: 146.2
click at [466, 180] on div at bounding box center [404, 180] width 385 height 52
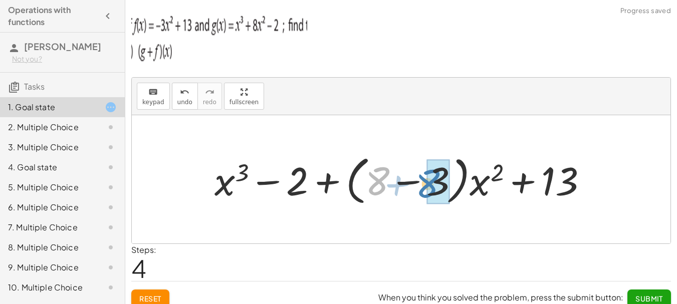
drag, startPoint x: 394, startPoint y: 181, endPoint x: 428, endPoint y: 186, distance: 34.4
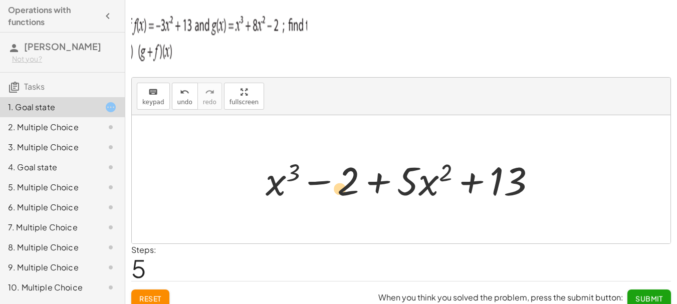
drag, startPoint x: 498, startPoint y: 184, endPoint x: 301, endPoint y: 265, distance: 212.9
click at [0, 0] on div "keyboard keypad undo undo redo redo fullscreen + g + f + x 3 + · 8 · x 2 − 2 + …" at bounding box center [0, 0] width 0 height 0
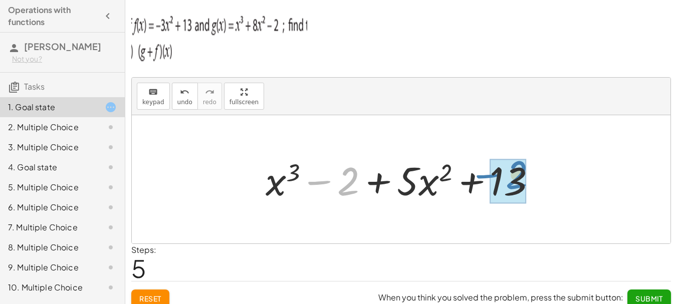
drag, startPoint x: 345, startPoint y: 184, endPoint x: 513, endPoint y: 178, distance: 168.4
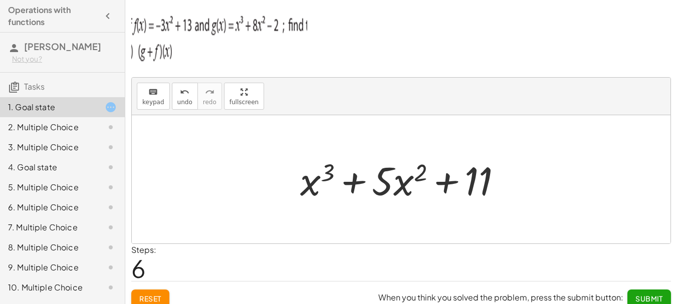
scroll to position [10, 0]
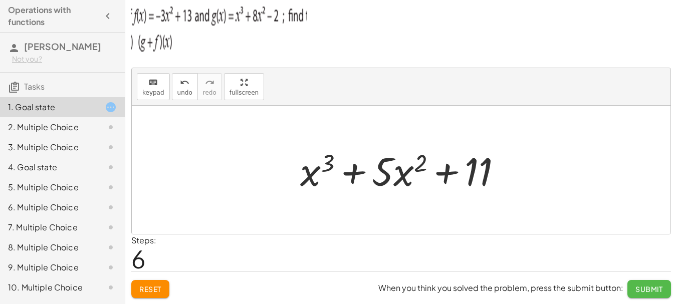
click at [653, 285] on span "Submit" at bounding box center [649, 288] width 28 height 9
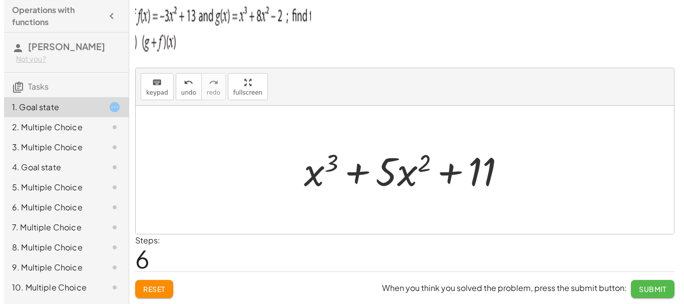
scroll to position [0, 0]
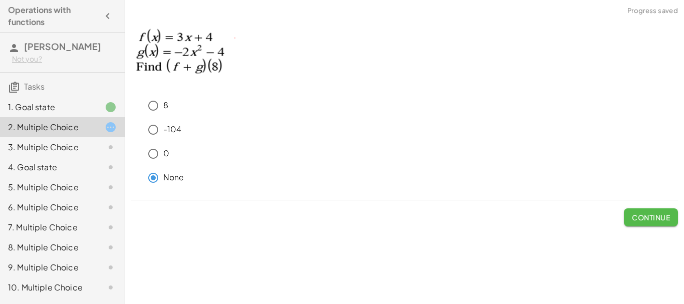
click at [638, 211] on button "Continue" at bounding box center [651, 217] width 54 height 18
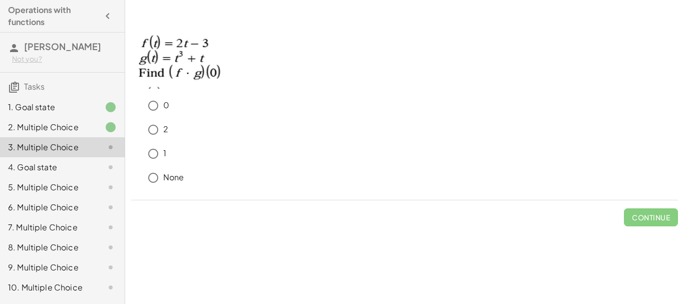
click at [73, 167] on div "4. Goal state" at bounding box center [48, 167] width 81 height 12
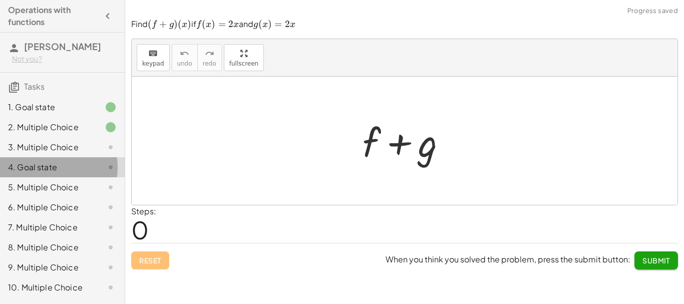
click at [48, 166] on div "4. Goal state" at bounding box center [48, 167] width 81 height 12
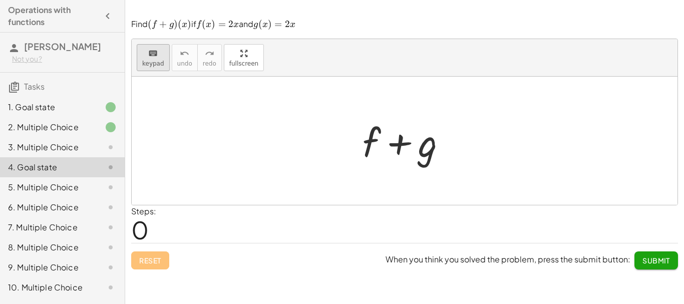
click at [157, 71] on button "keyboard keypad" at bounding box center [153, 57] width 33 height 27
click at [370, 148] on div at bounding box center [372, 142] width 18 height 47
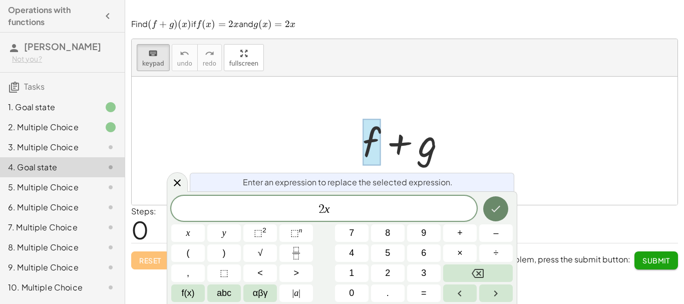
click at [493, 205] on icon "Done" at bounding box center [496, 209] width 12 height 12
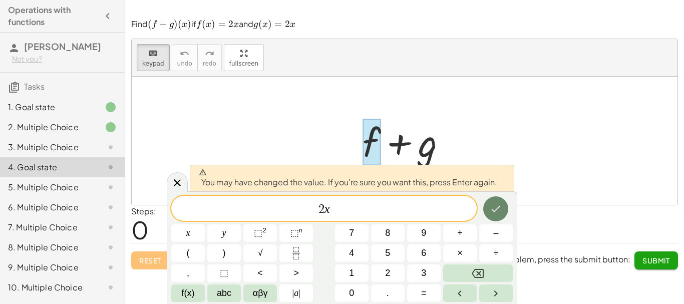
click at [493, 205] on icon "Done" at bounding box center [496, 209] width 12 height 12
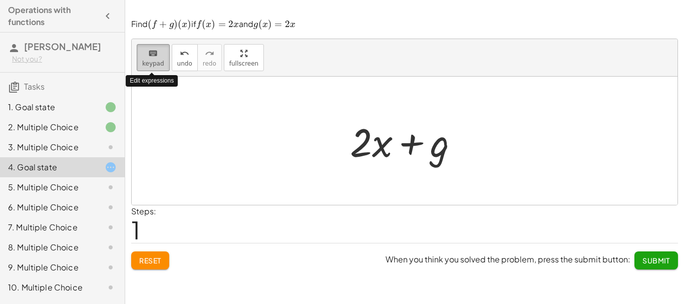
click at [147, 60] on span "keypad" at bounding box center [153, 63] width 22 height 7
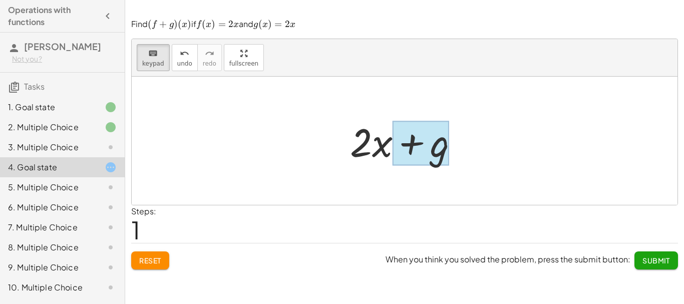
click at [427, 149] on div at bounding box center [421, 143] width 57 height 45
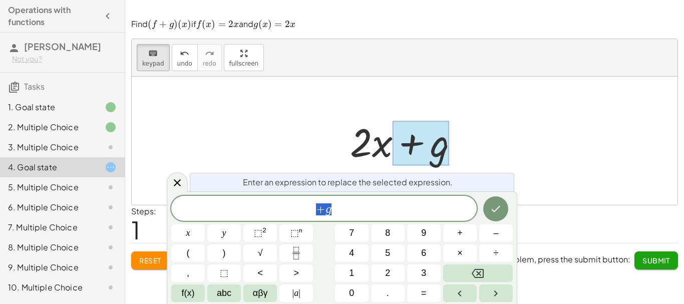
click at [334, 209] on span "+ g" at bounding box center [323, 209] width 305 height 14
click at [506, 209] on button "Done" at bounding box center [495, 208] width 25 height 25
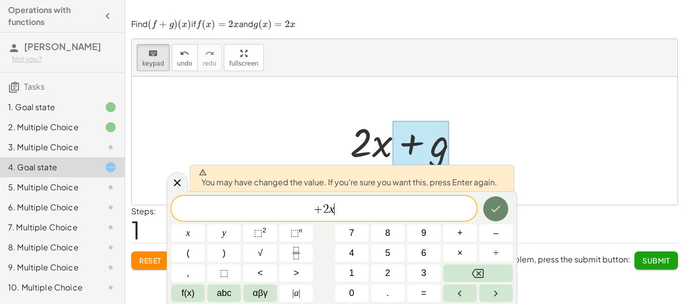
click at [506, 208] on button "Done" at bounding box center [495, 208] width 25 height 25
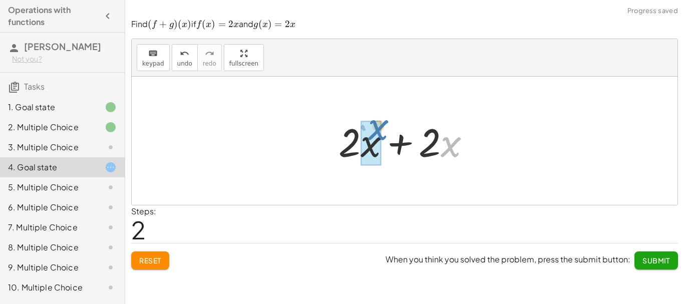
drag, startPoint x: 447, startPoint y: 148, endPoint x: 374, endPoint y: 131, distance: 74.6
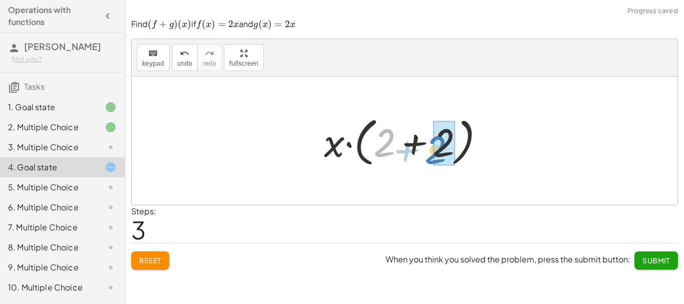
drag, startPoint x: 383, startPoint y: 141, endPoint x: 435, endPoint y: 148, distance: 52.1
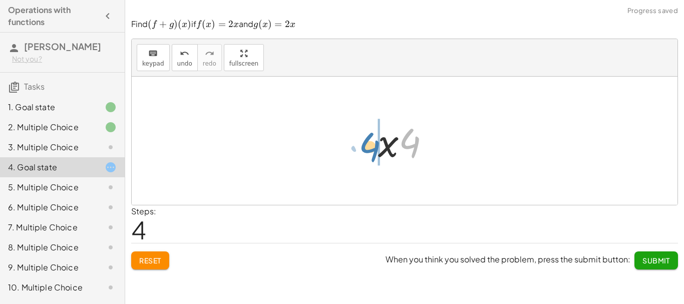
drag, startPoint x: 414, startPoint y: 148, endPoint x: 374, endPoint y: 152, distance: 40.3
click at [374, 152] on div at bounding box center [408, 141] width 70 height 52
click at [647, 261] on span "Submit" at bounding box center [656, 260] width 28 height 9
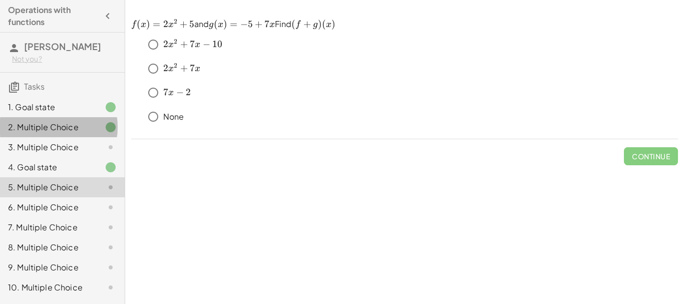
click at [96, 128] on div at bounding box center [103, 127] width 28 height 12
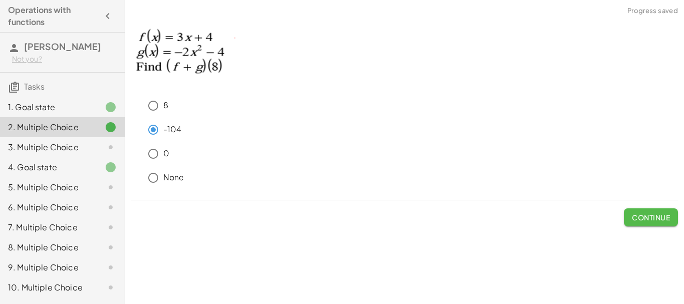
click at [651, 216] on span "Continue" at bounding box center [651, 217] width 38 height 9
